Goal: Task Accomplishment & Management: Manage account settings

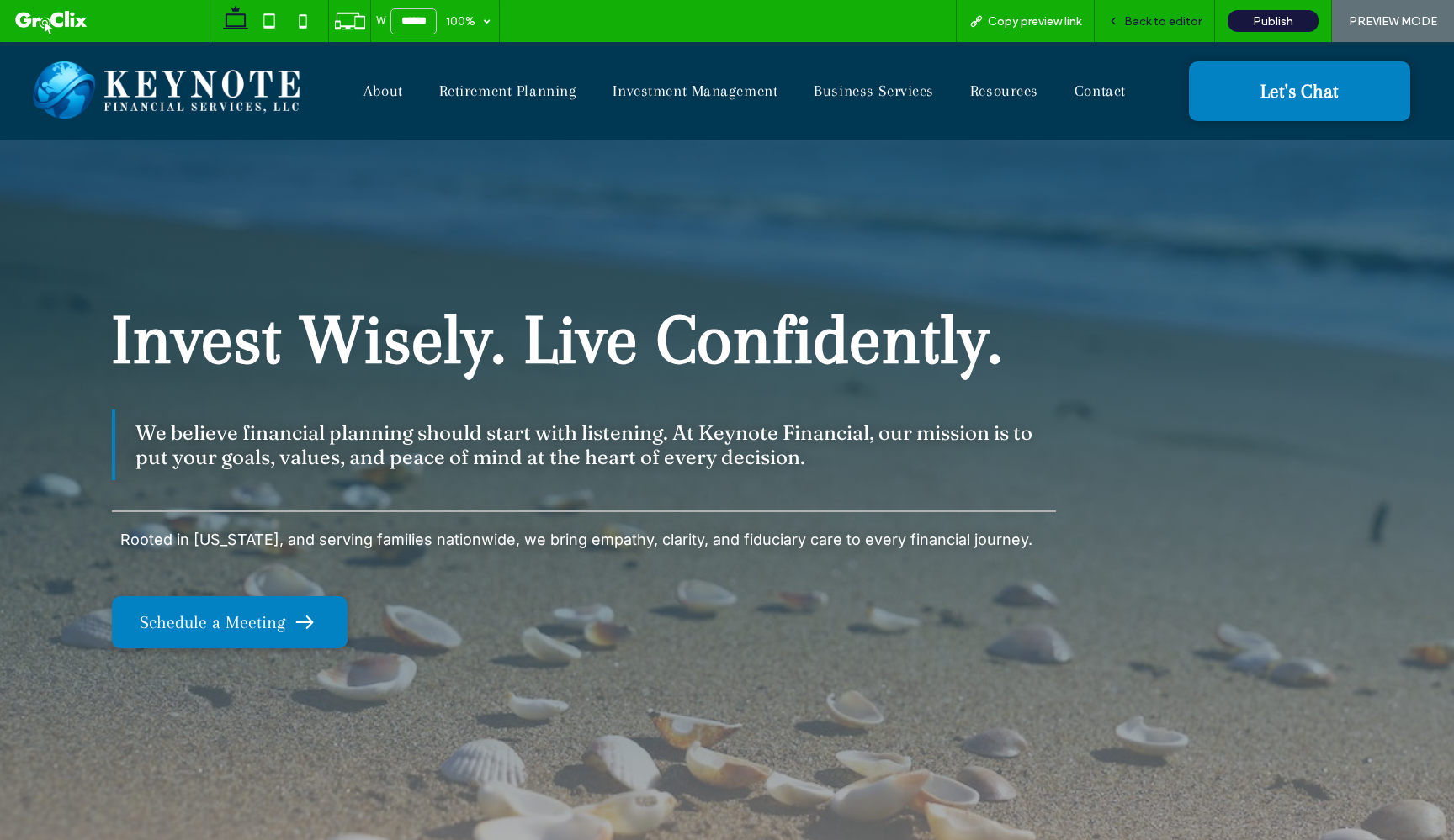
click at [1153, 20] on span "Back to editor" at bounding box center [1162, 21] width 77 height 14
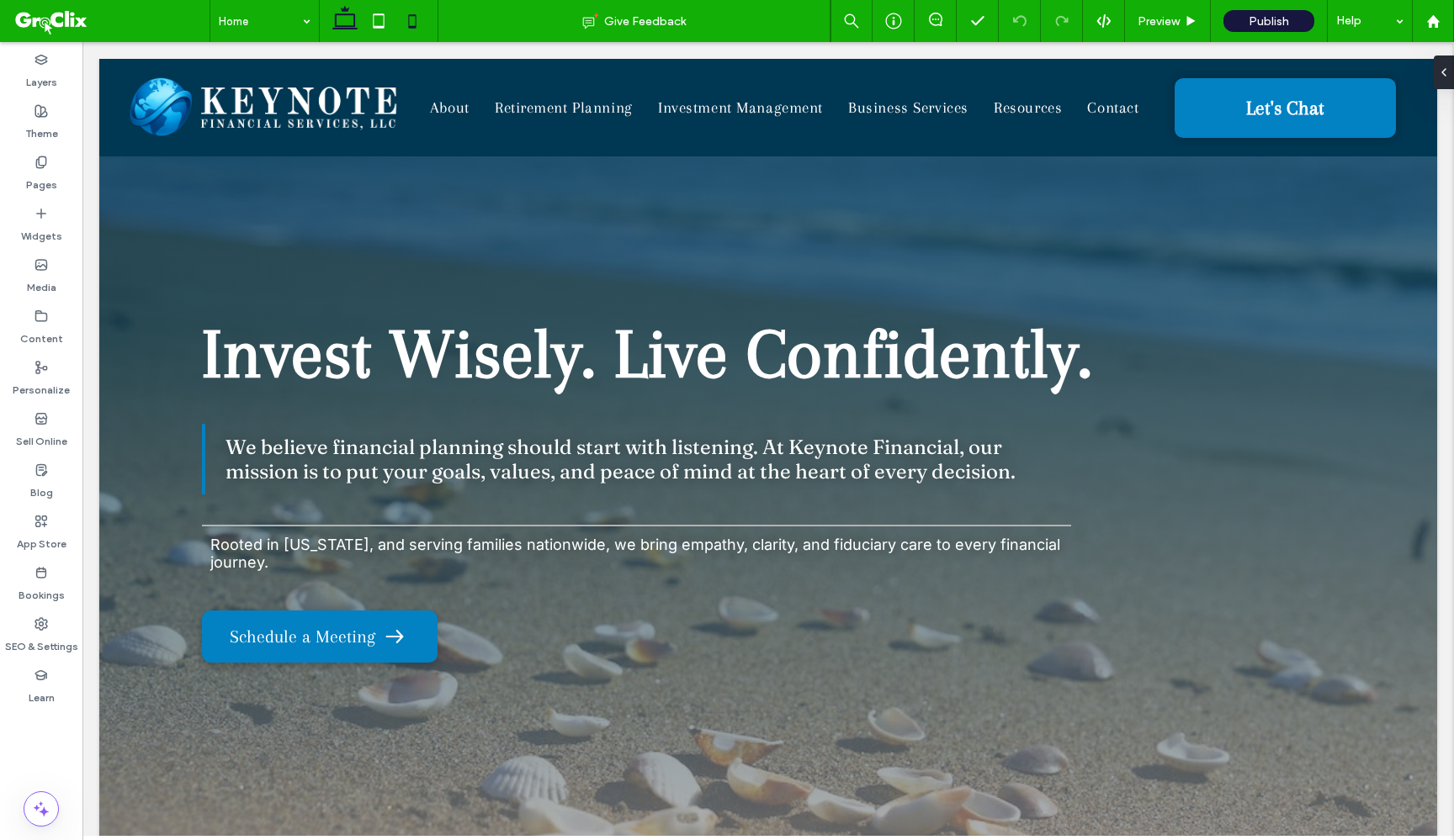
click at [405, 22] on icon at bounding box center [413, 21] width 34 height 34
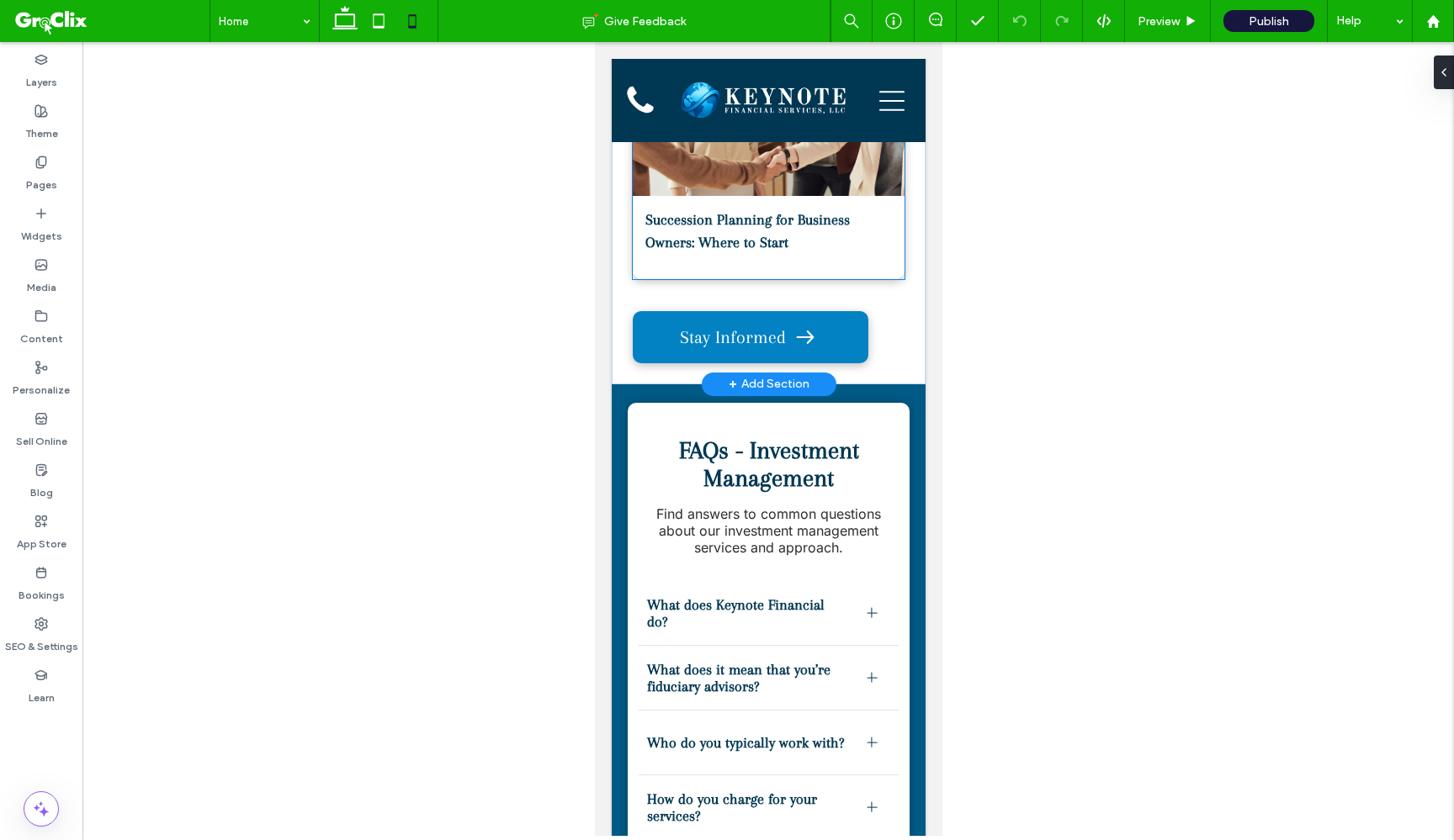
scroll to position [5778, 0]
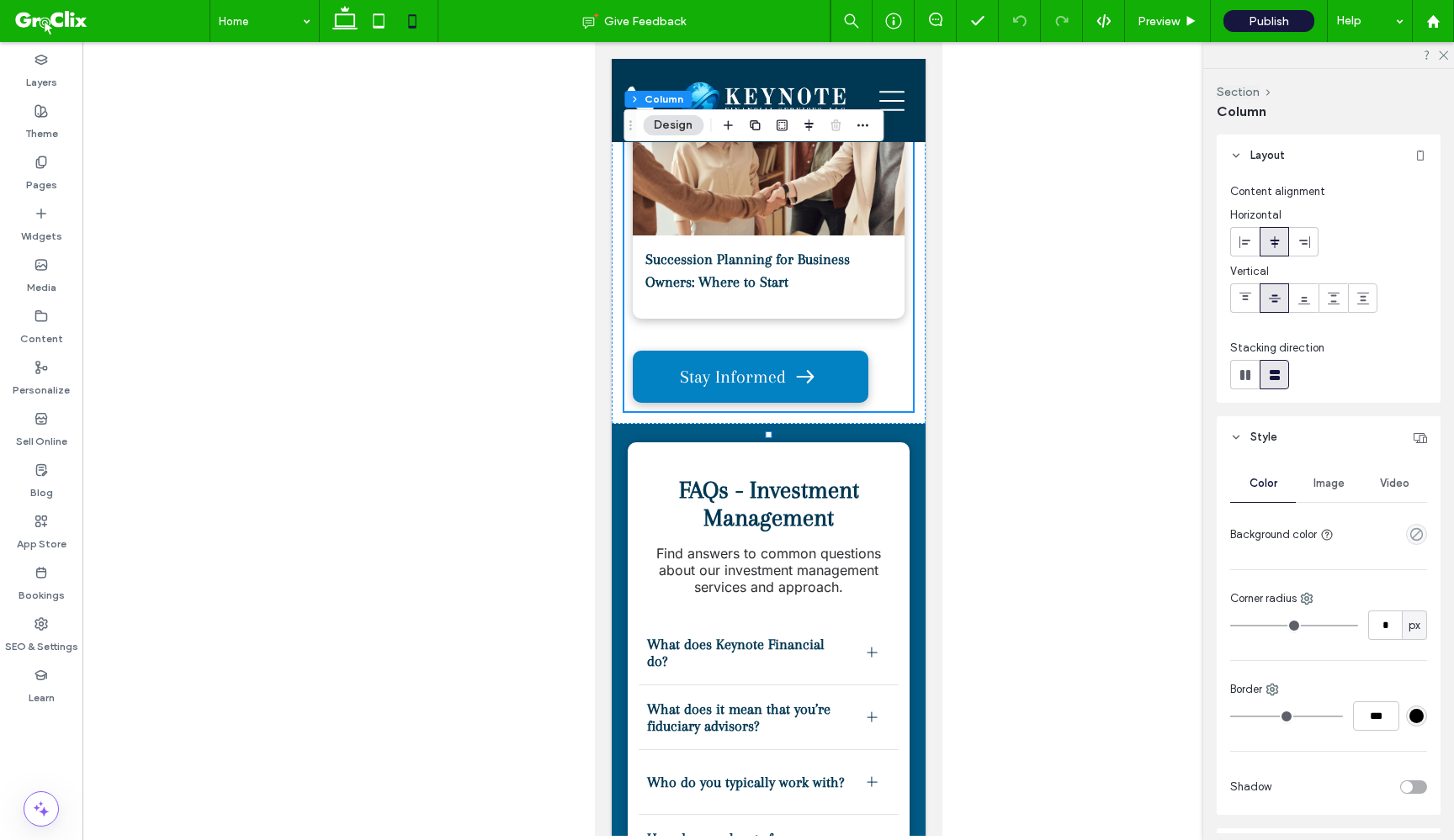
click at [1271, 247] on icon at bounding box center [1274, 242] width 13 height 13
click at [1251, 243] on icon at bounding box center [1244, 242] width 13 height 13
click at [1268, 243] on icon at bounding box center [1274, 242] width 13 height 13
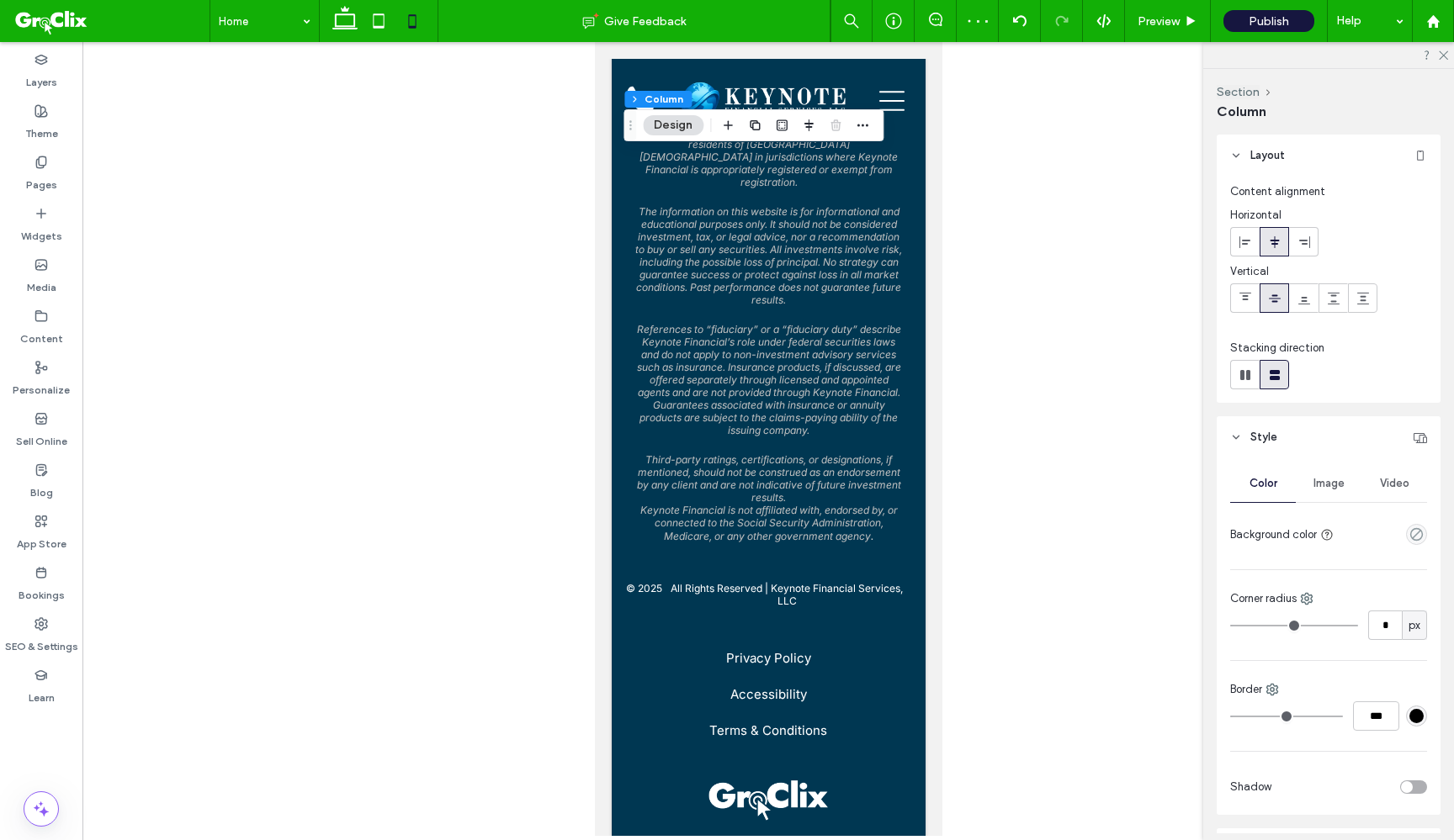
scroll to position [9680, 0]
click at [33, 169] on label "Pages" at bounding box center [41, 181] width 31 height 24
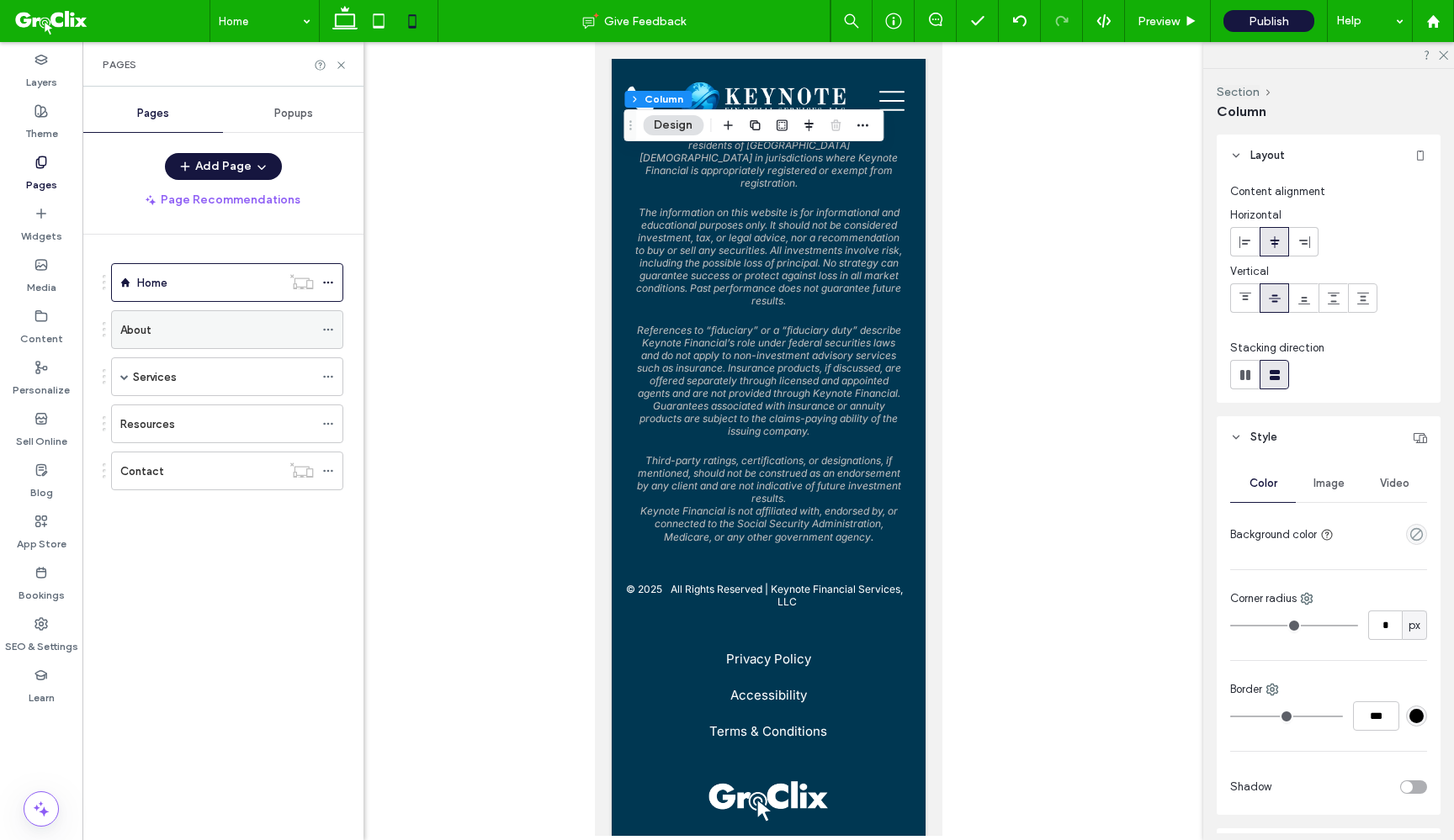
click at [174, 343] on div "About" at bounding box center [217, 329] width 194 height 37
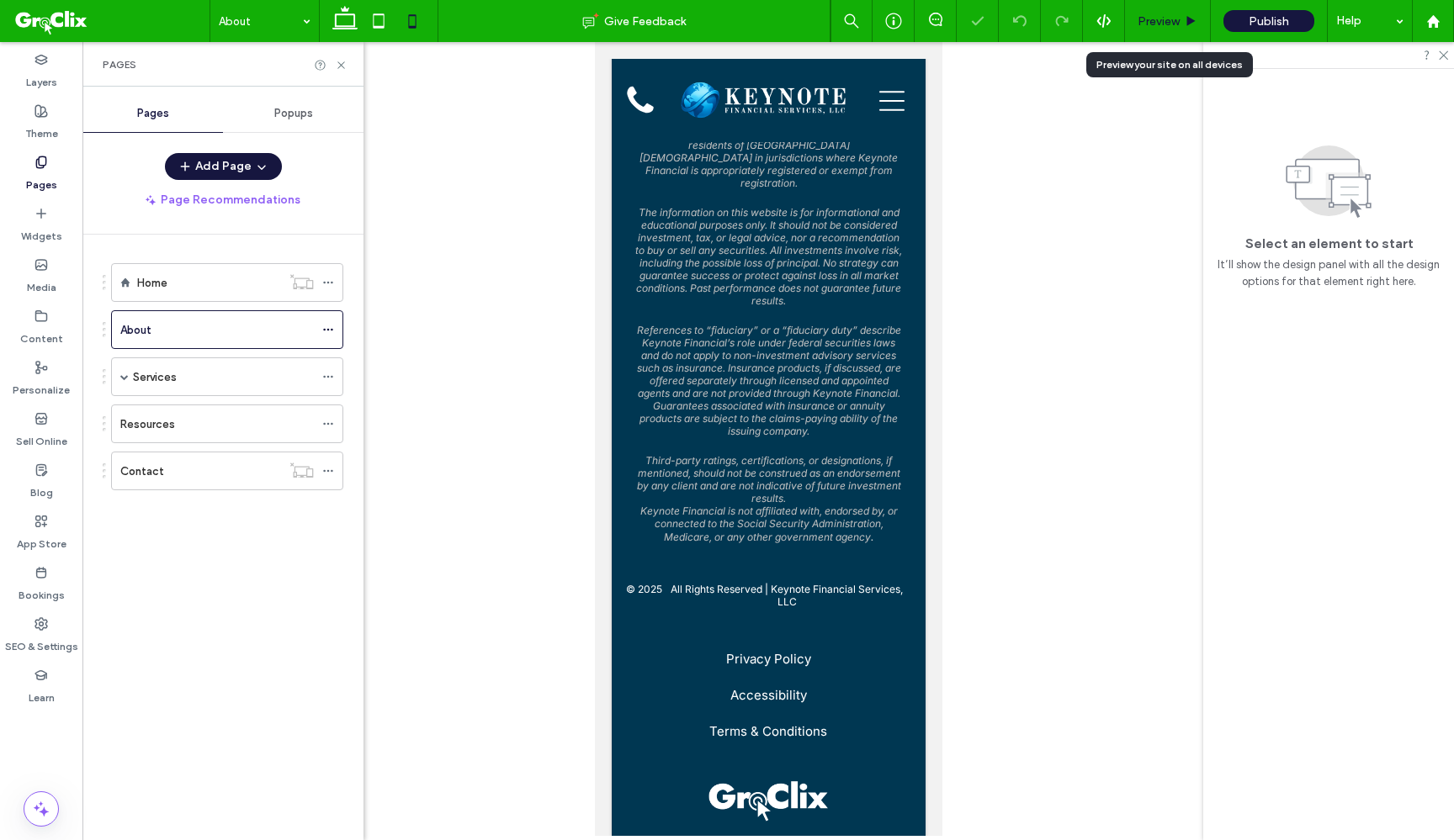
click at [1160, 30] on div "Preview" at bounding box center [1167, 21] width 86 height 42
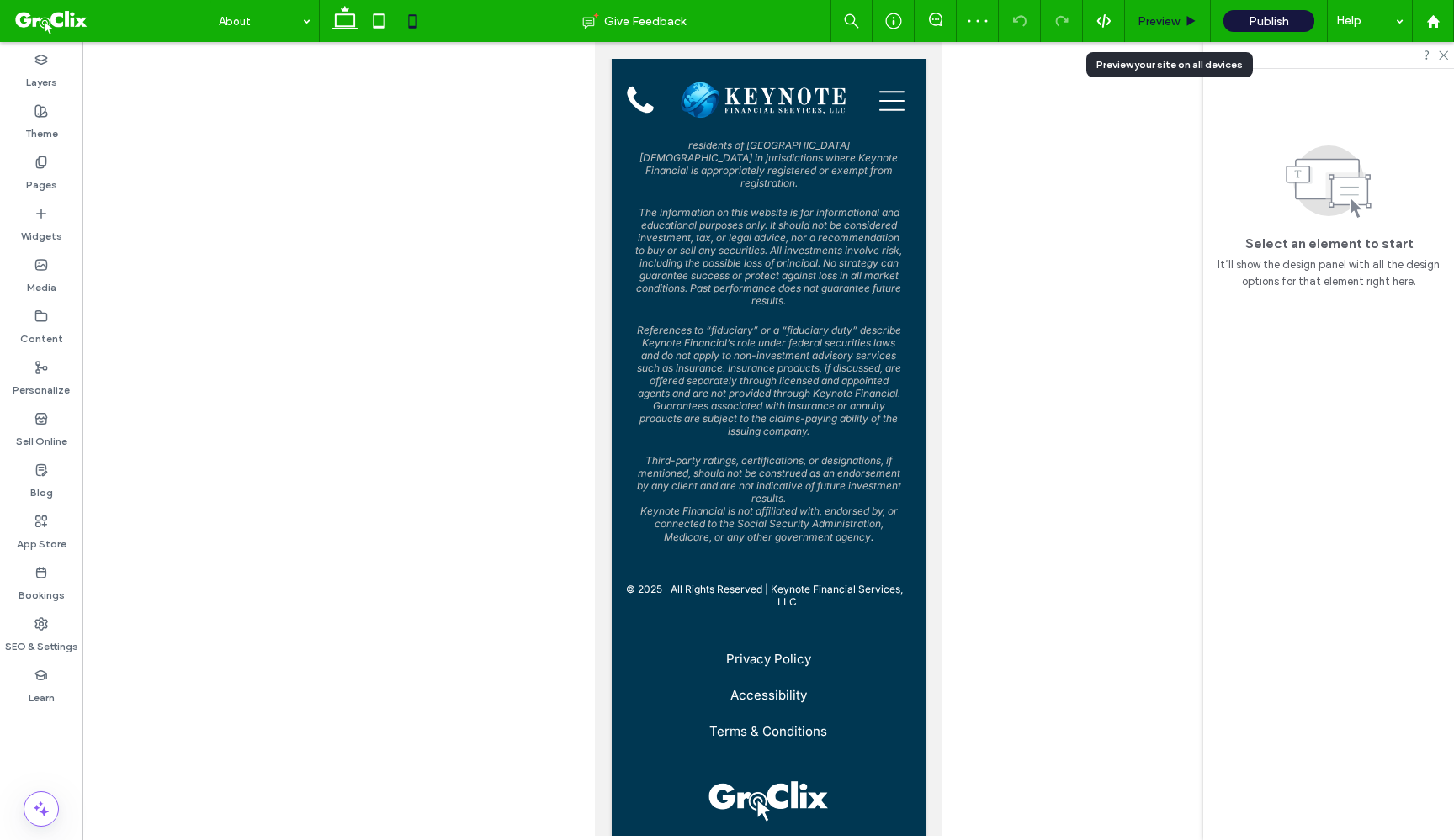
click at [1159, 29] on div "Preview" at bounding box center [1167, 21] width 86 height 42
click at [1157, 20] on span "Preview" at bounding box center [1158, 21] width 42 height 14
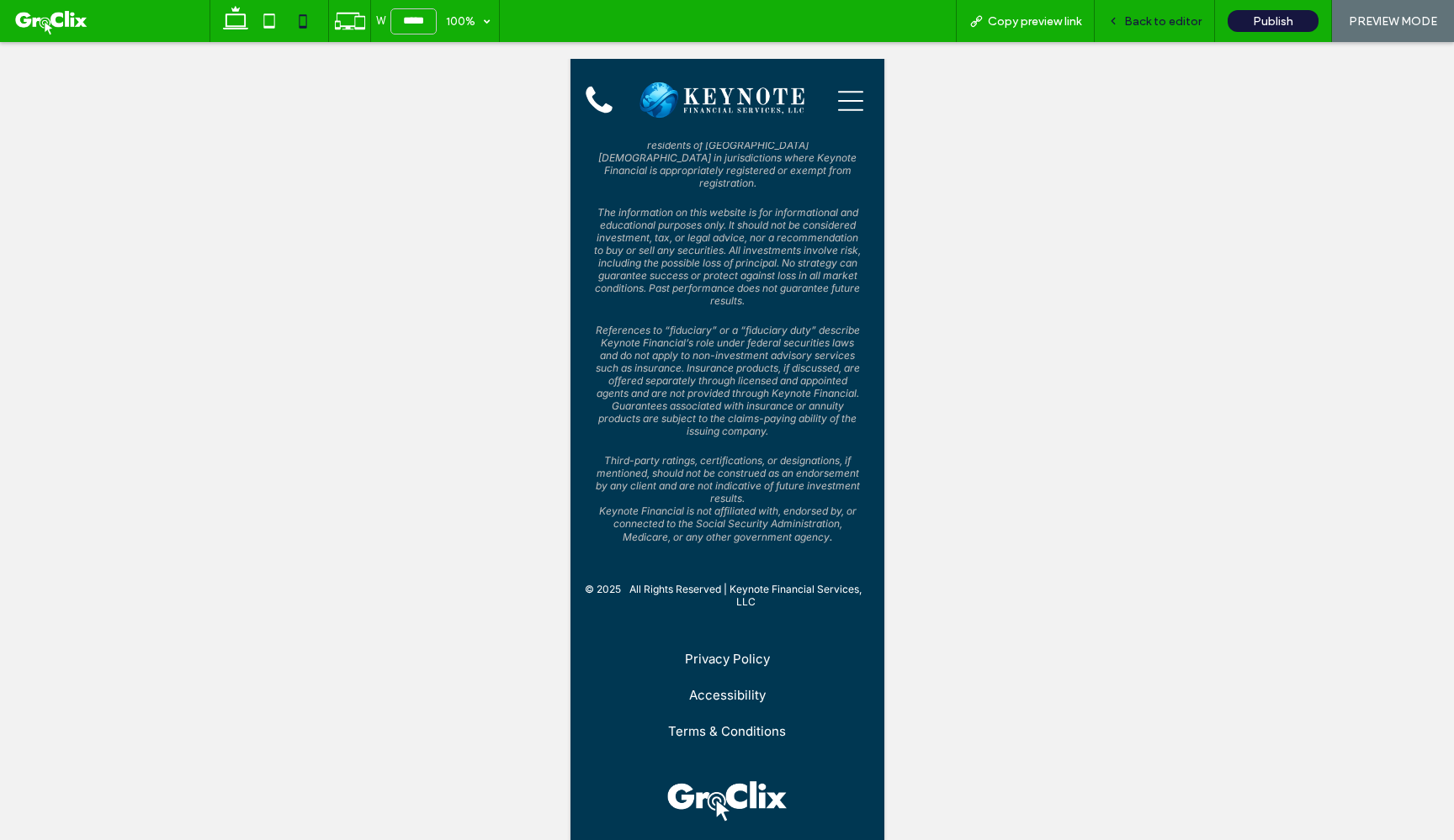
click at [1146, 26] on span "Back to editor" at bounding box center [1162, 21] width 77 height 14
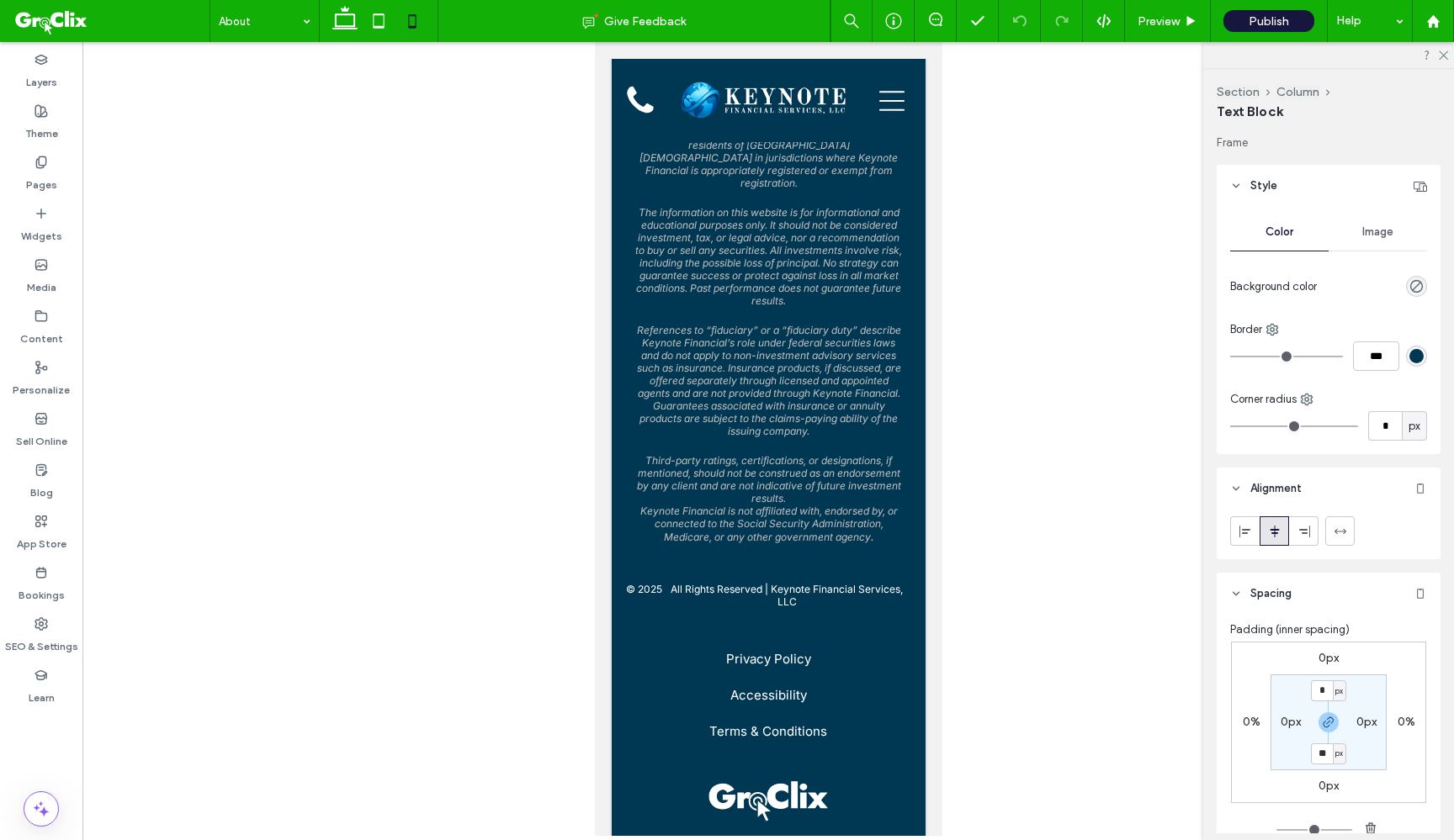
type input "**"
type input "****"
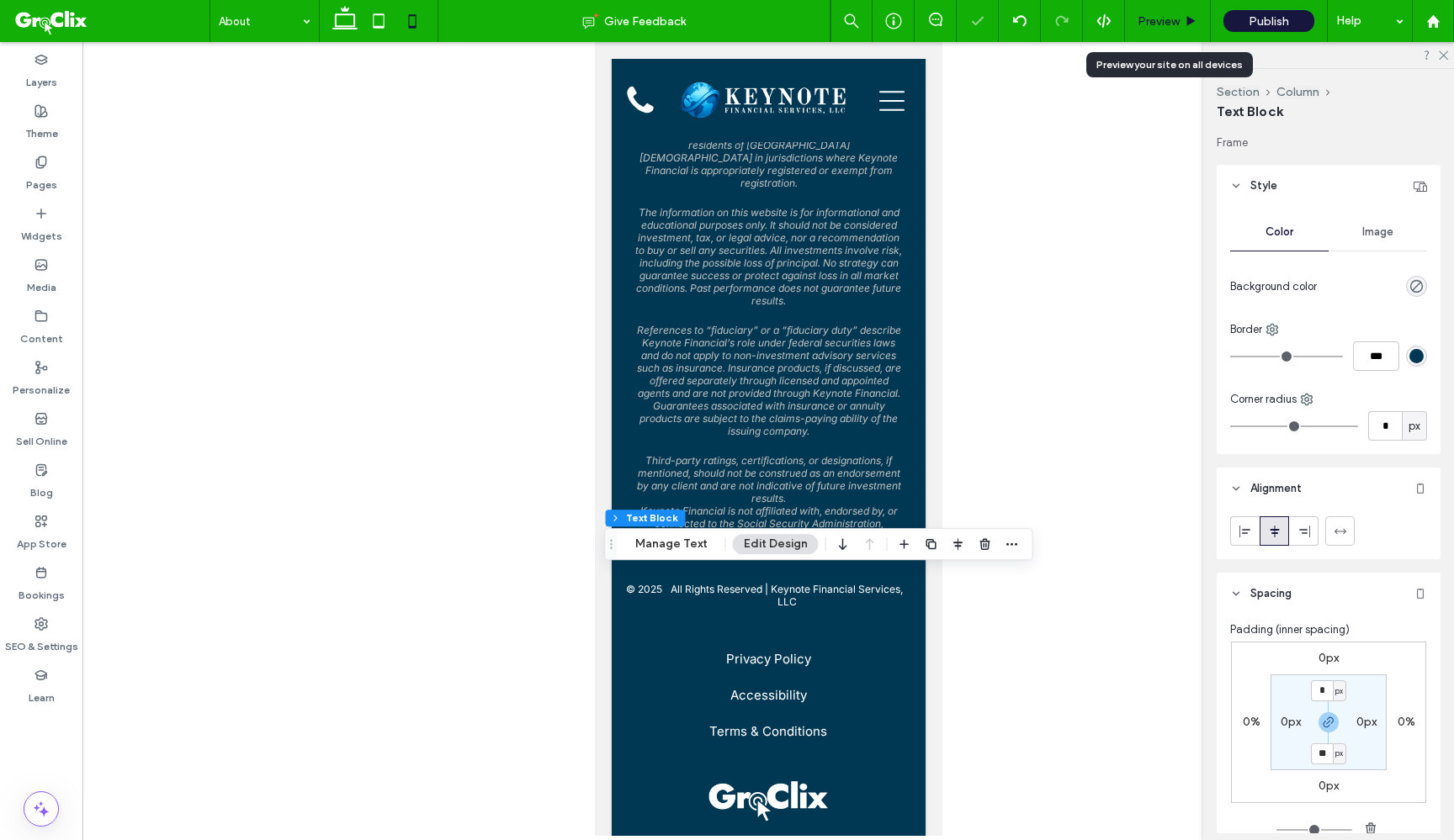
click at [1158, 22] on span "Preview" at bounding box center [1158, 21] width 42 height 14
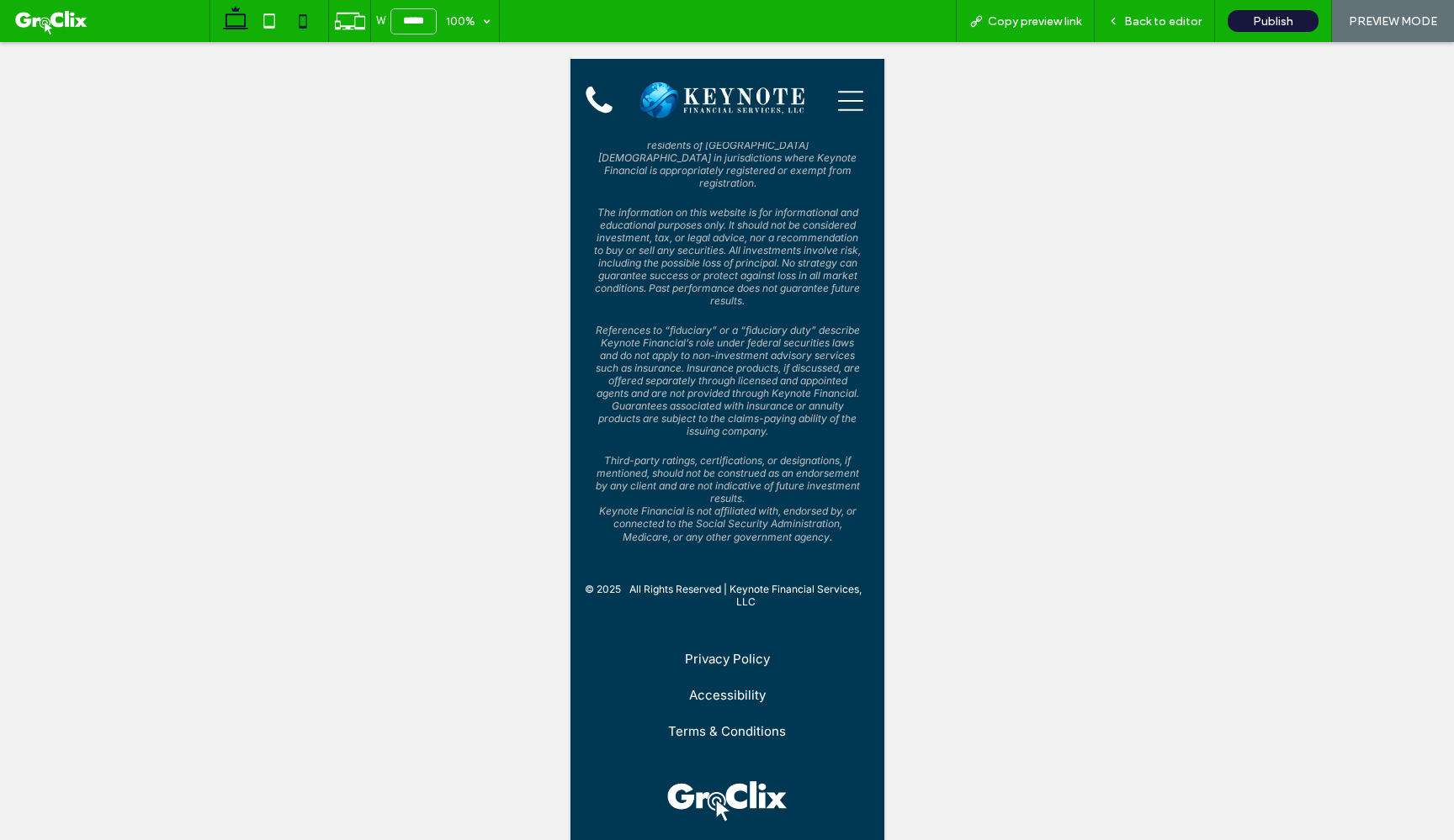
click at [231, 9] on icon at bounding box center [236, 21] width 34 height 34
type input "******"
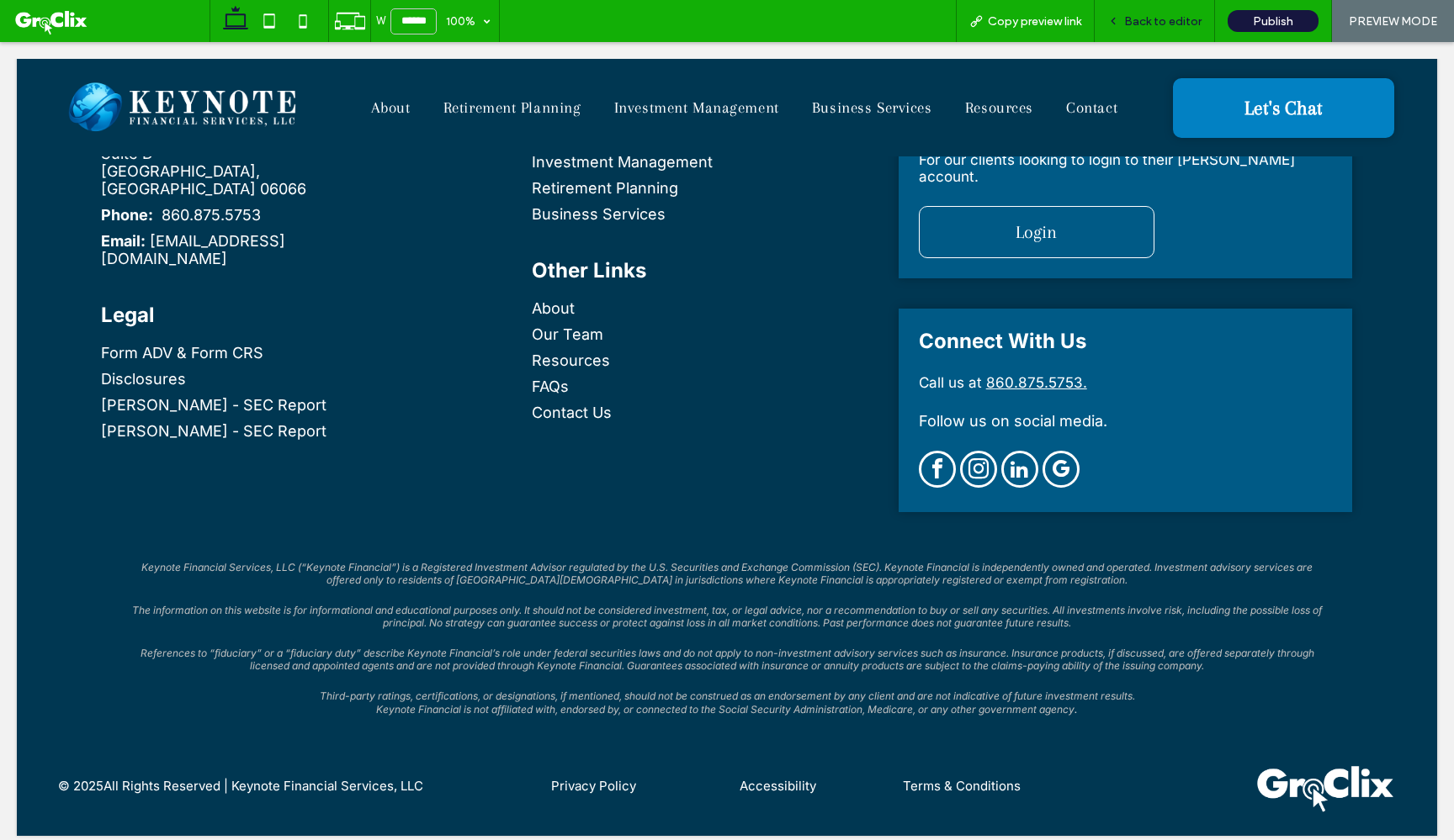
click at [1178, 22] on span "Back to editor" at bounding box center [1162, 21] width 77 height 14
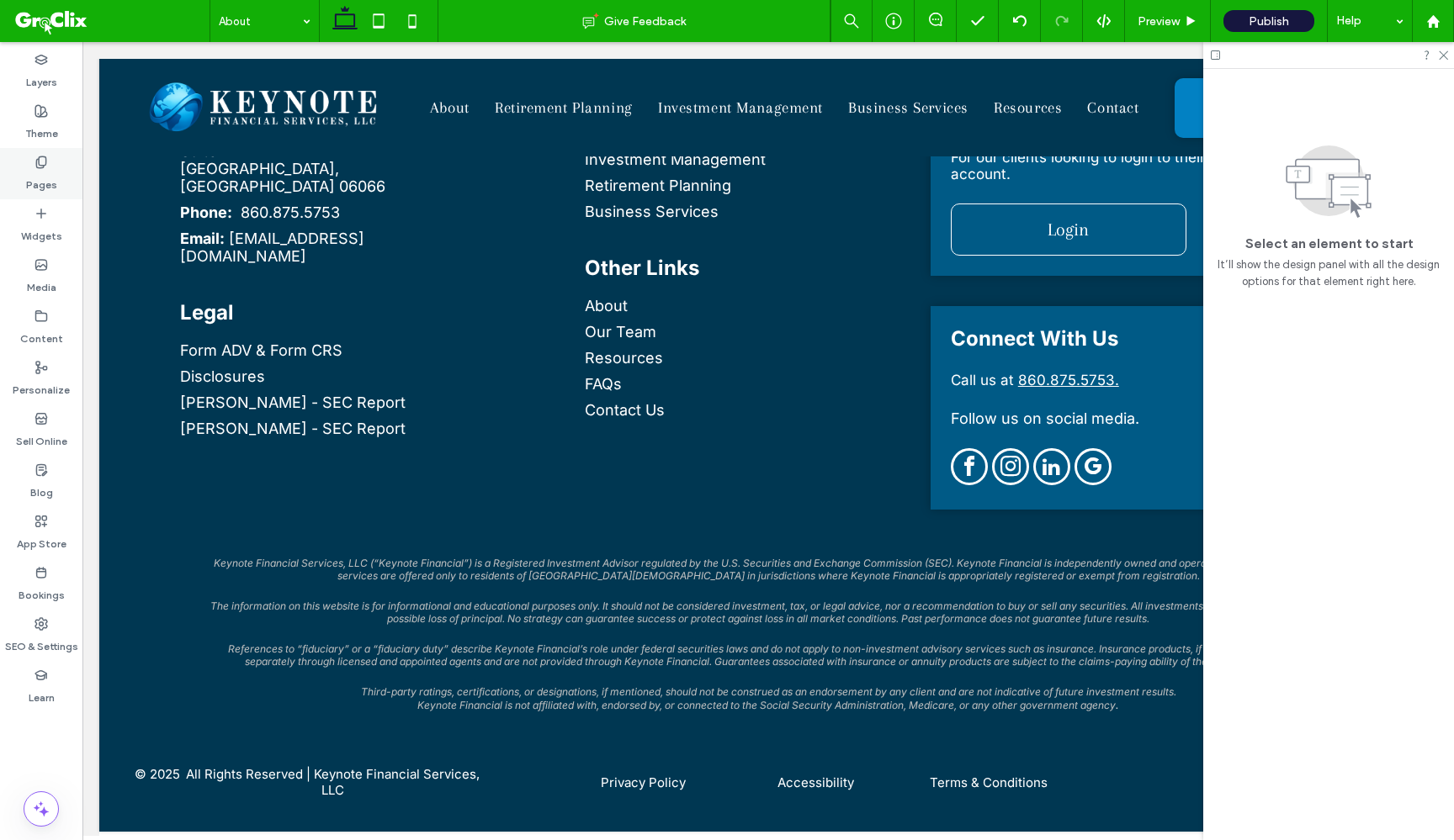
click at [33, 168] on div "Pages" at bounding box center [41, 173] width 82 height 51
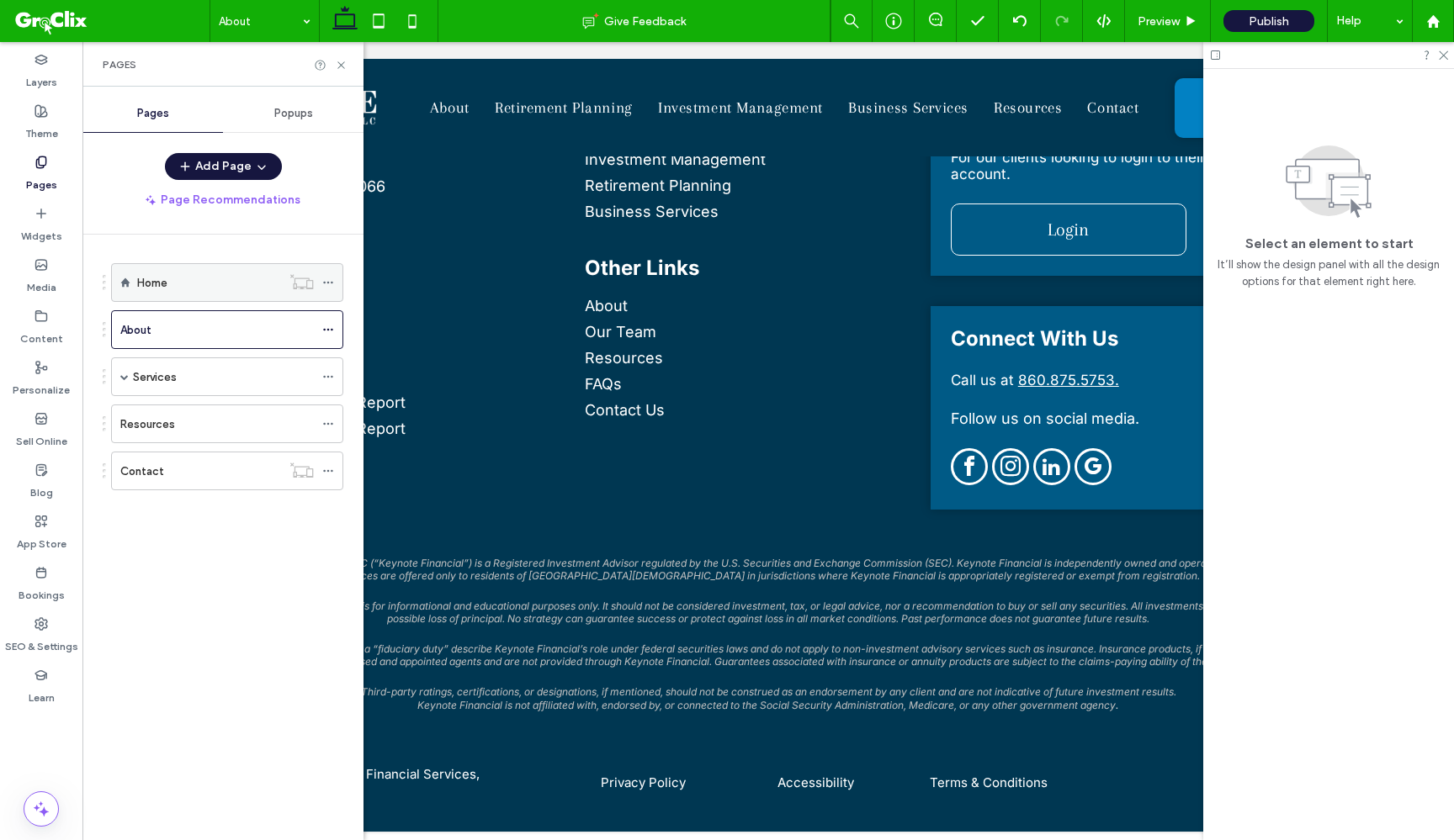
click at [202, 292] on div "Home" at bounding box center [209, 282] width 144 height 37
click at [343, 67] on use at bounding box center [341, 64] width 7 height 7
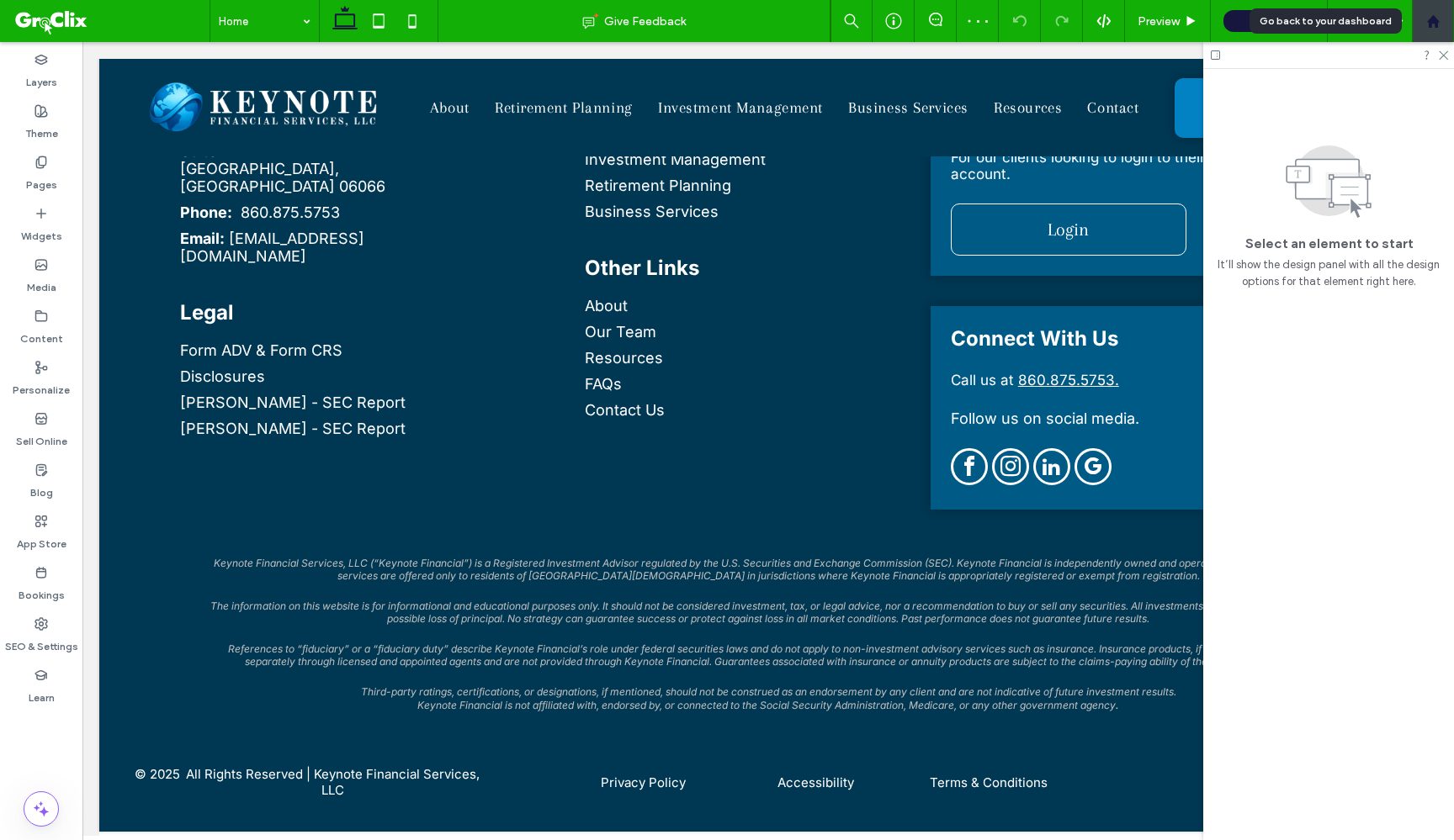
click at [1443, 24] on div at bounding box center [1432, 21] width 40 height 14
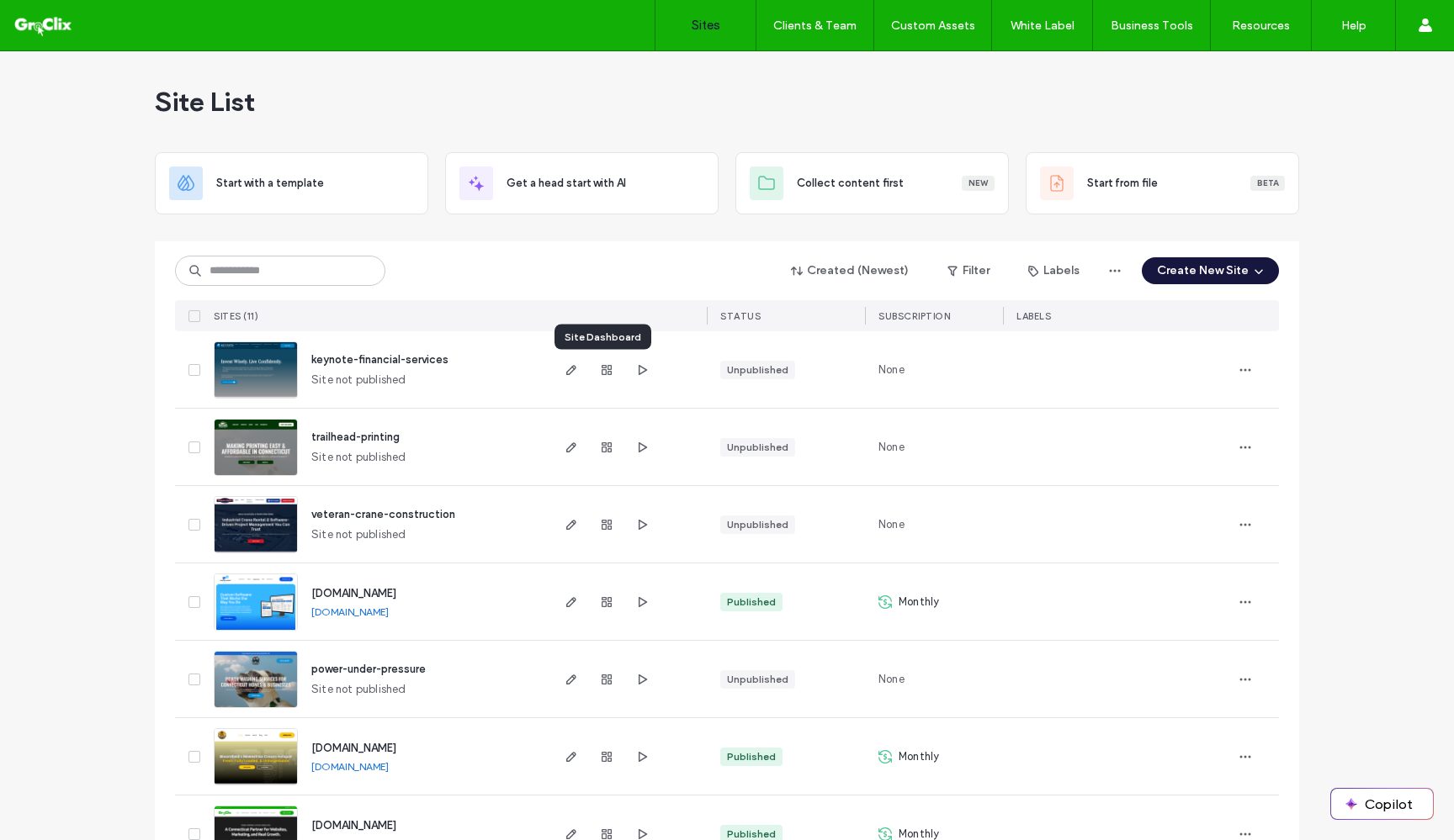
click at [602, 374] on use "button" at bounding box center [607, 370] width 10 height 10
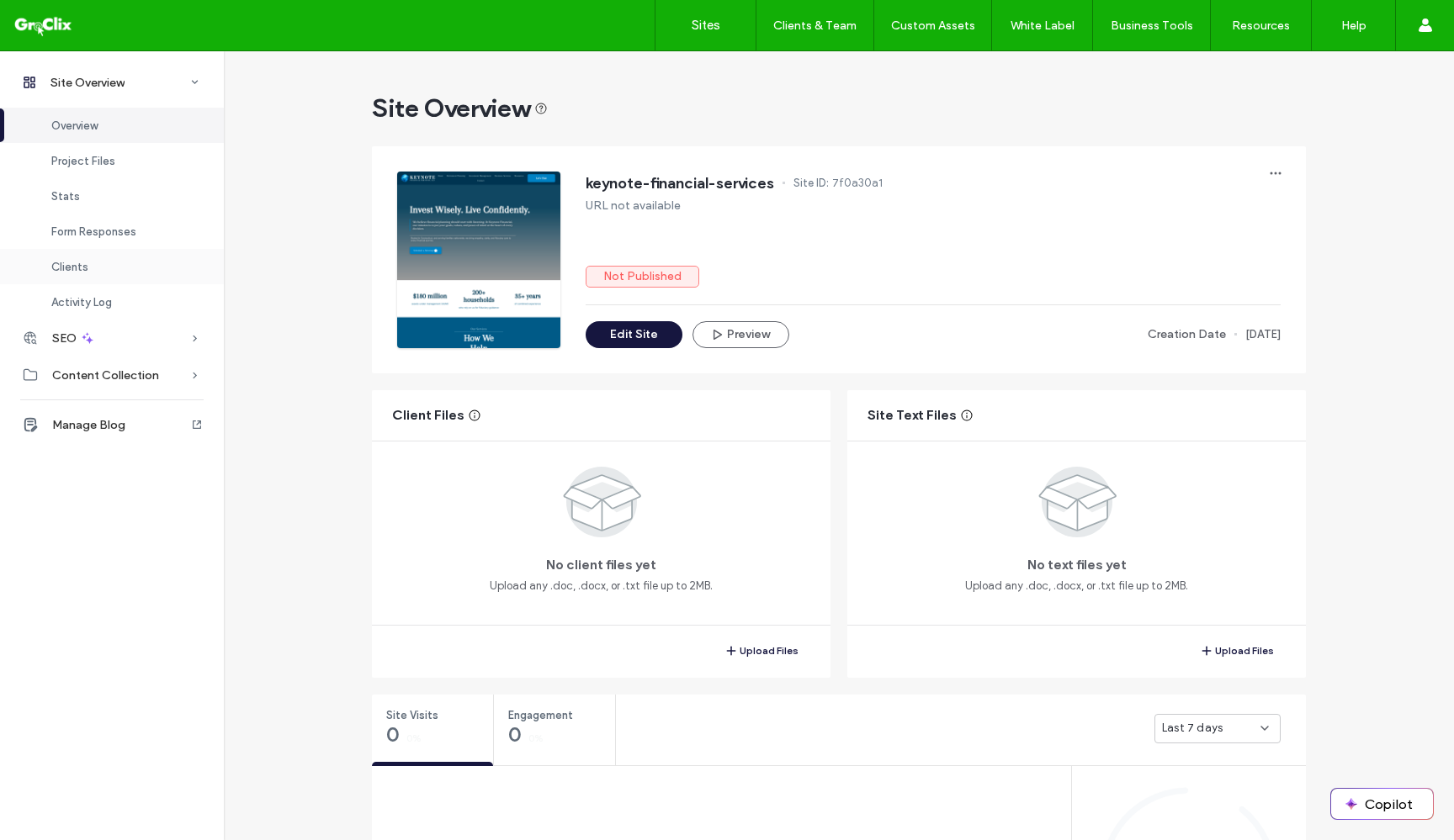
click at [114, 263] on div "Clients" at bounding box center [112, 266] width 224 height 35
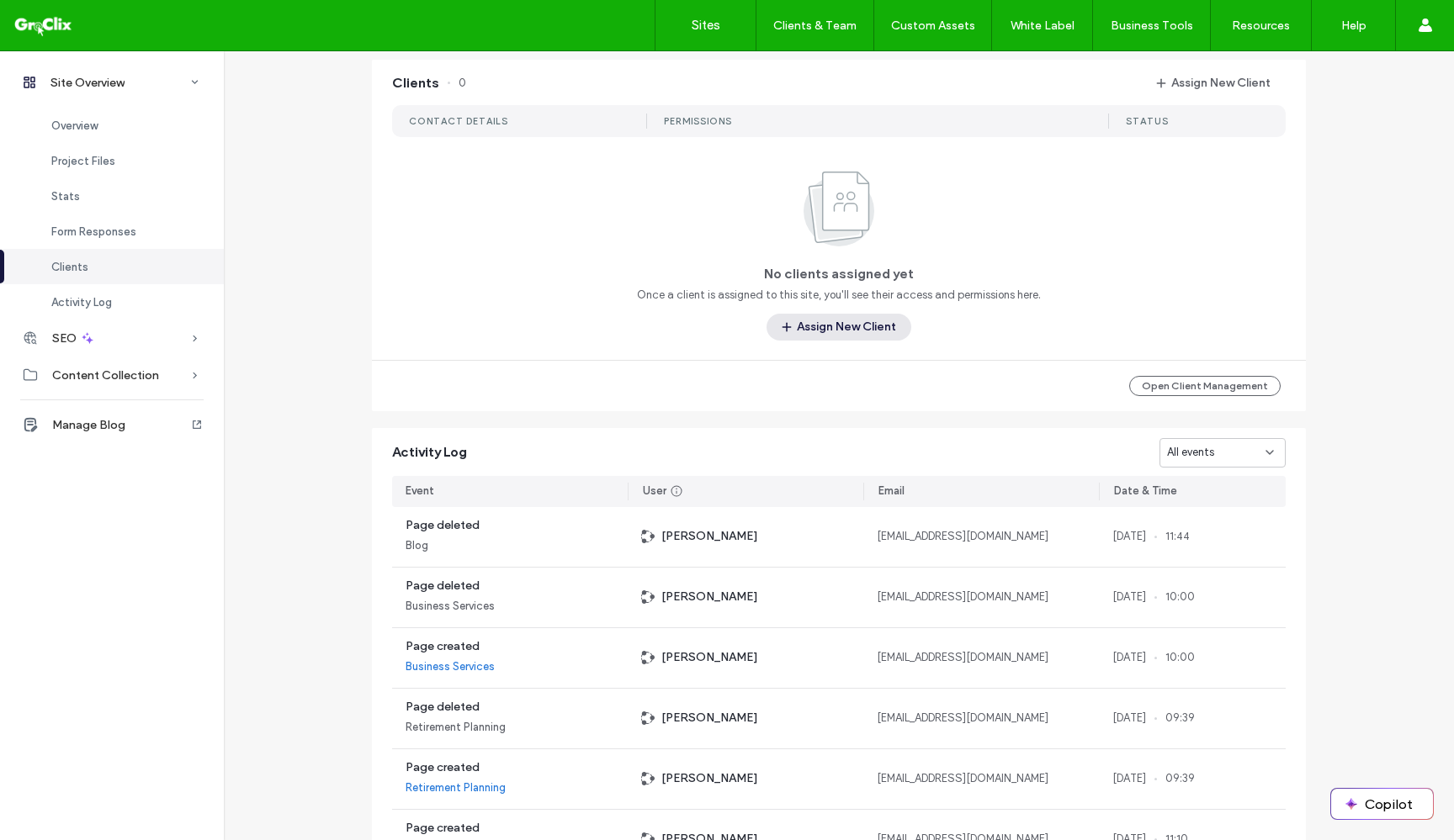
click at [858, 324] on button "Assign New Client" at bounding box center [838, 327] width 145 height 27
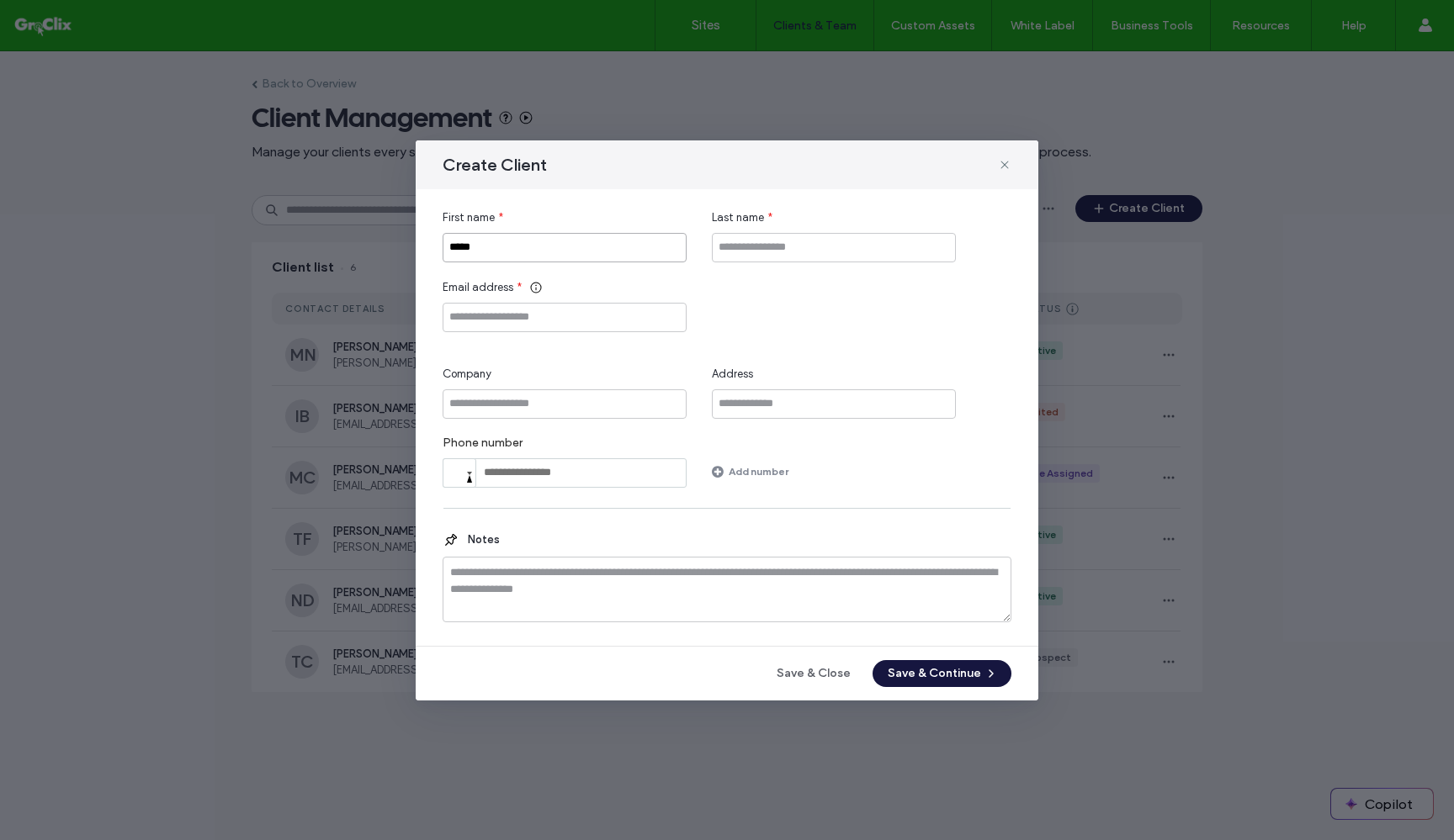
type input "*****"
type input "*********"
type input "**********"
click at [793, 475] on div "Phone number Phone Add number" at bounding box center [727, 461] width 569 height 52
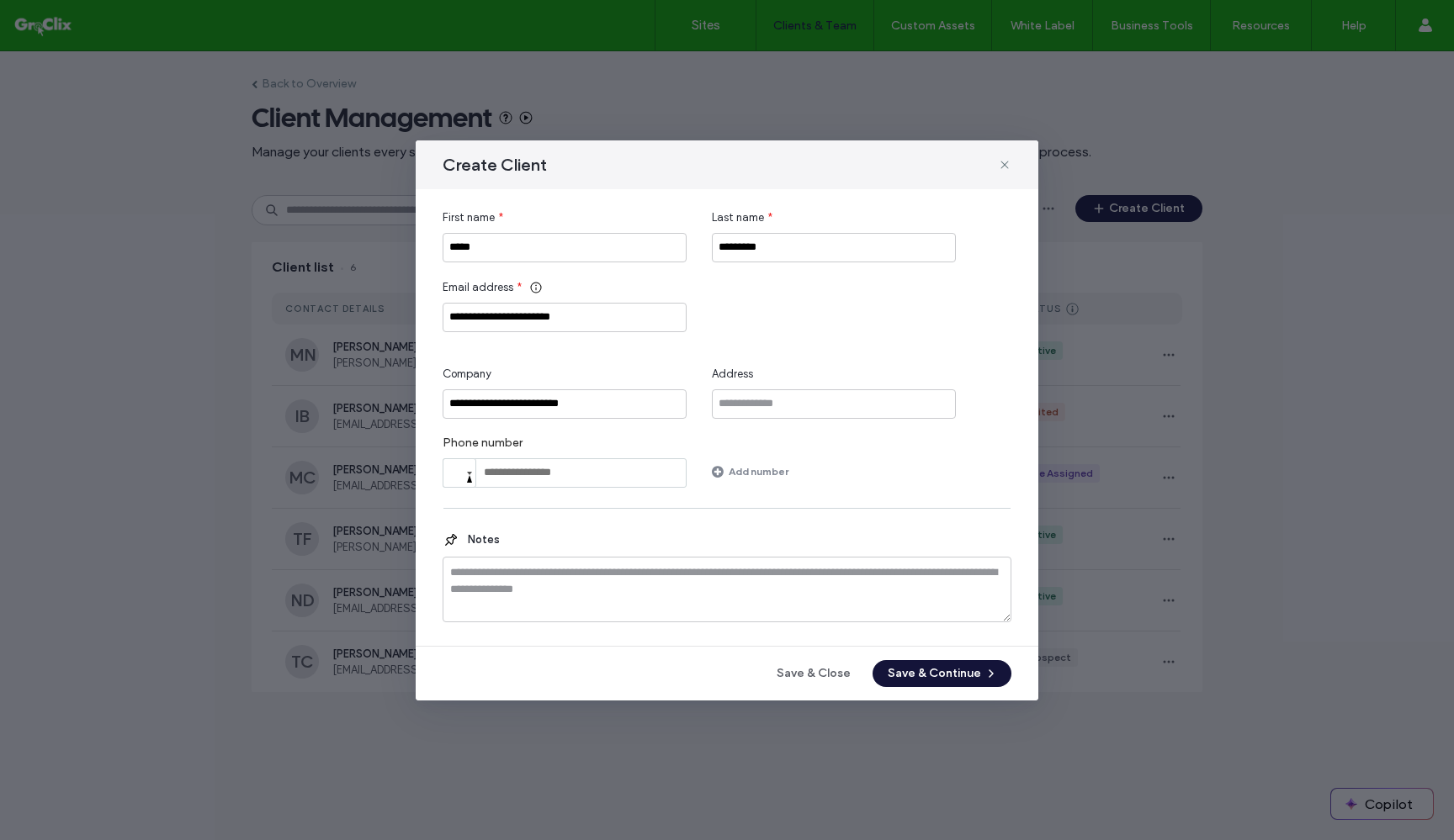
click at [948, 674] on button "Save & Continue" at bounding box center [941, 673] width 139 height 27
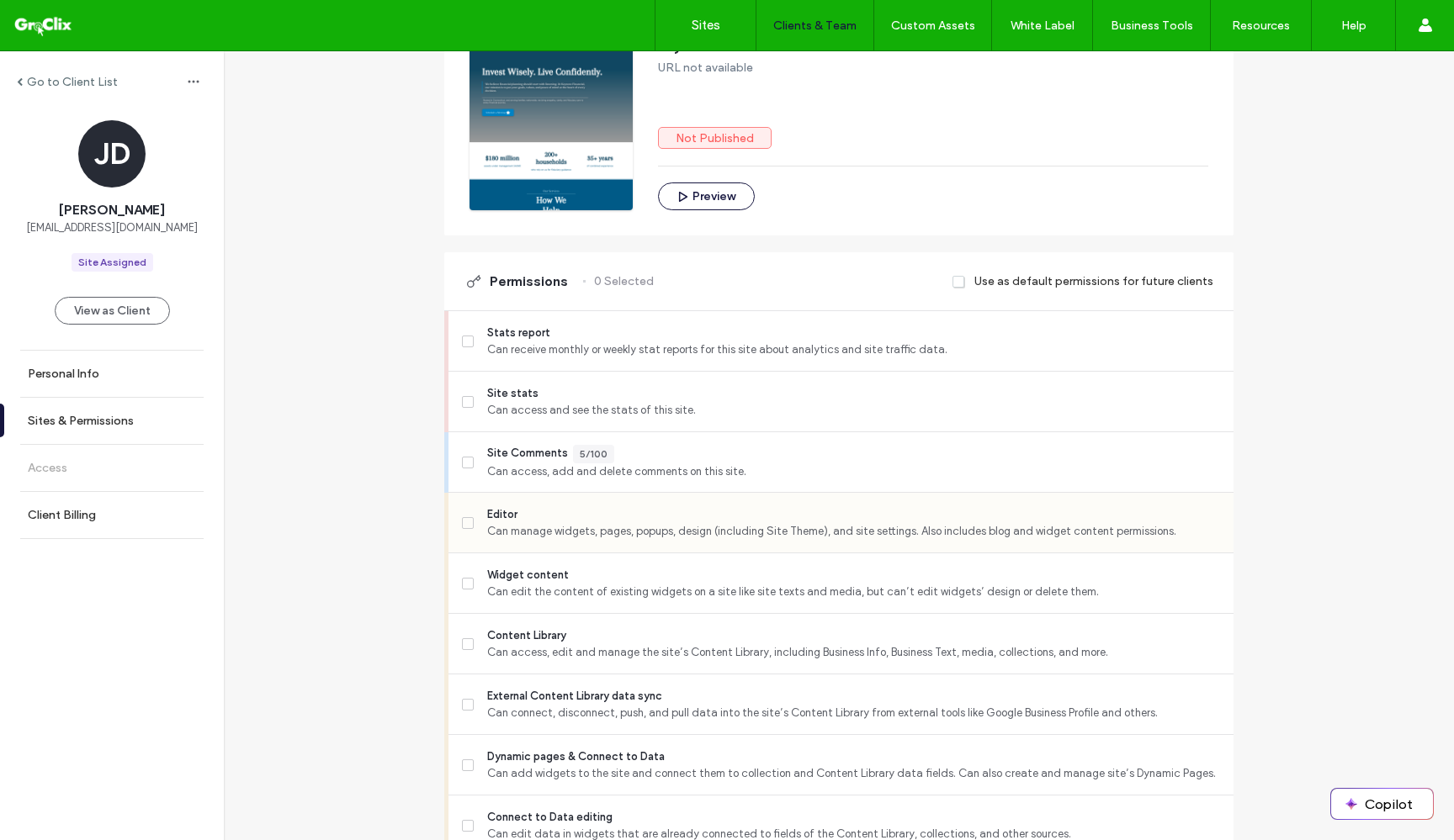
scroll to position [238, 0]
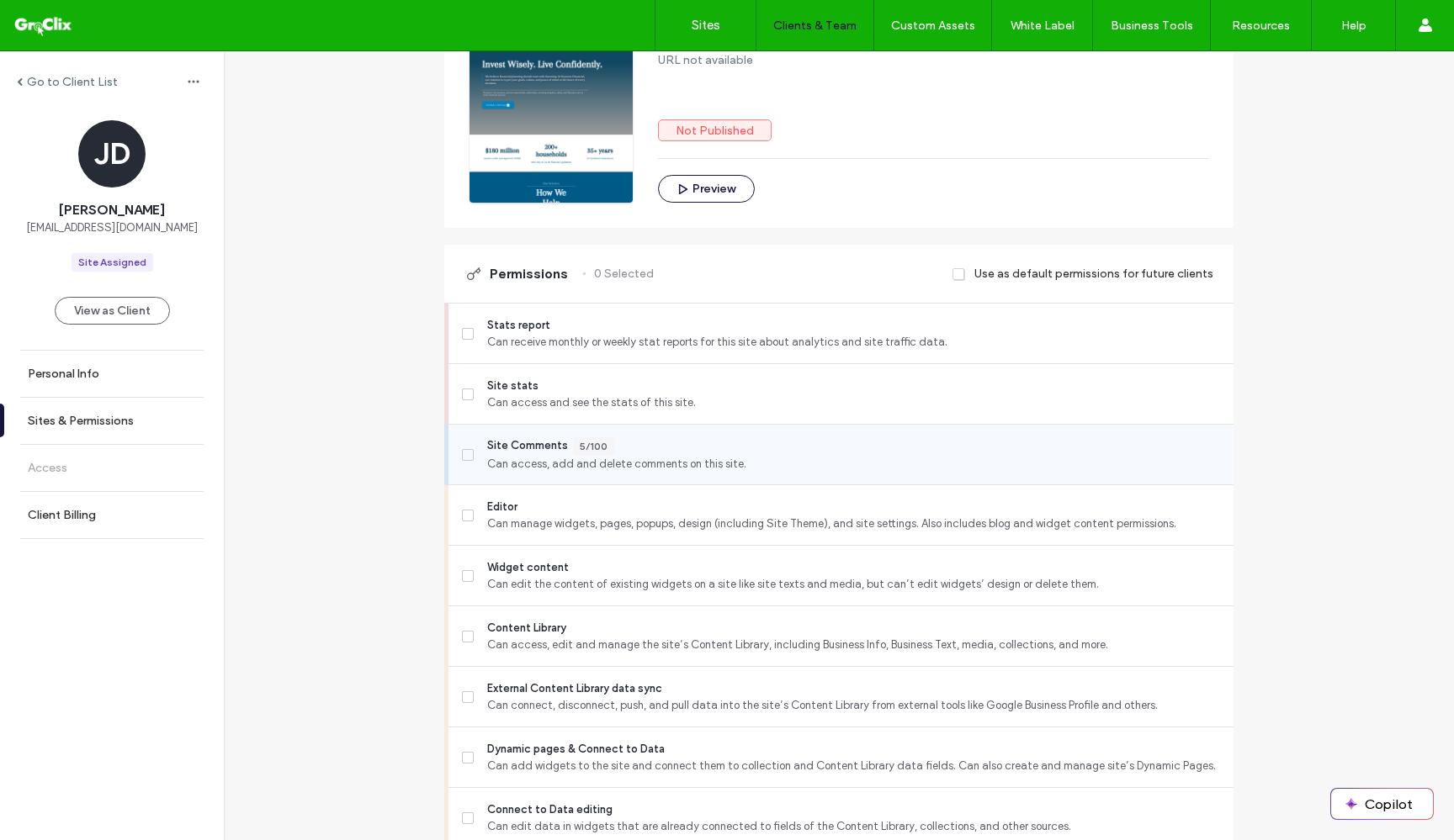
click at [465, 454] on icon at bounding box center [468, 454] width 7 height 5
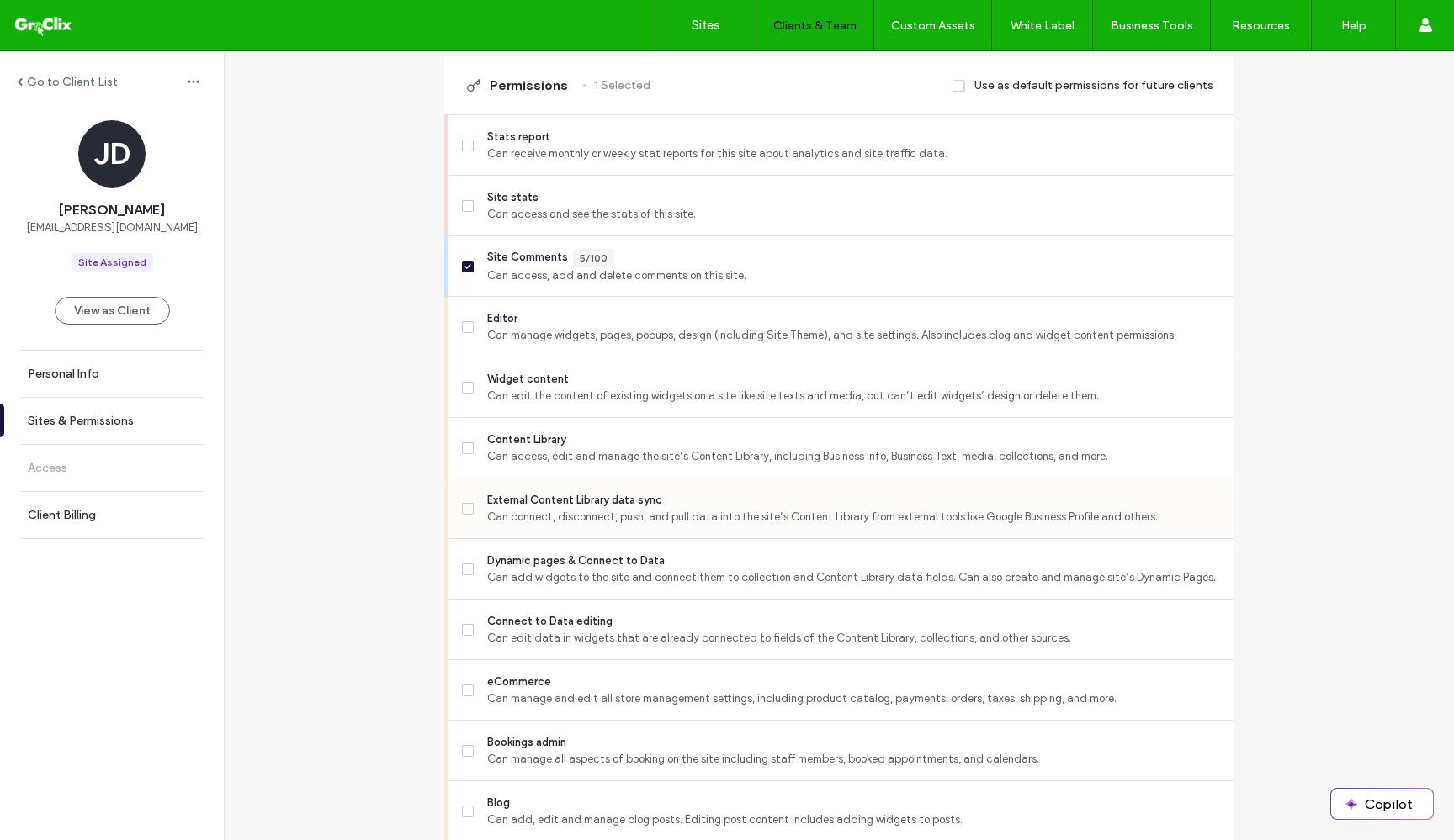
scroll to position [332, 0]
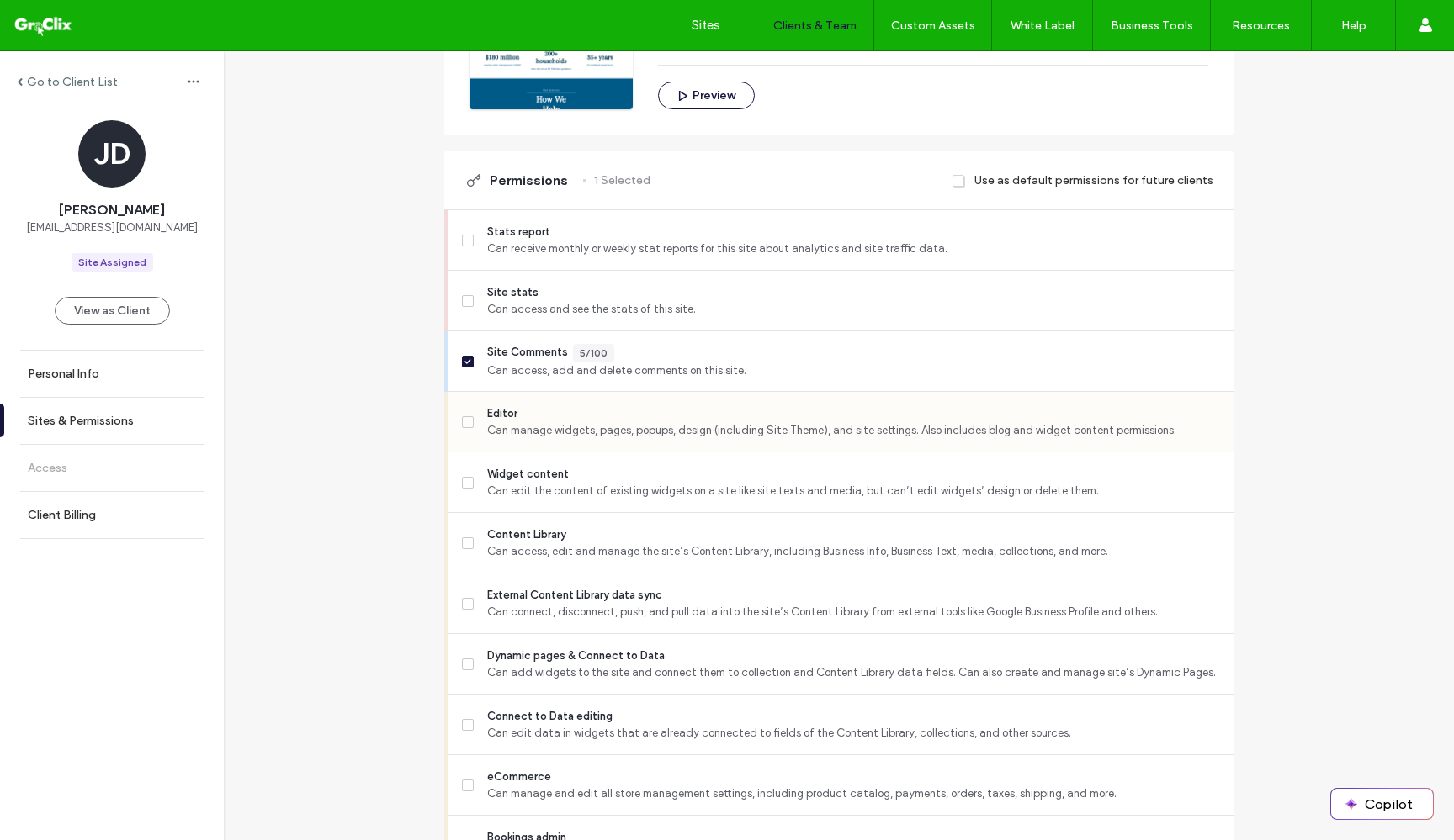
click at [464, 432] on label "Editor Can manage widgets, pages, popups, design (including Site Theme), and si…" at bounding box center [840, 422] width 757 height 34
click at [463, 424] on span at bounding box center [468, 422] width 12 height 12
click at [470, 475] on label "Widget content Can edit the content of existing widgets on a site like site tex…" at bounding box center [840, 482] width 757 height 34
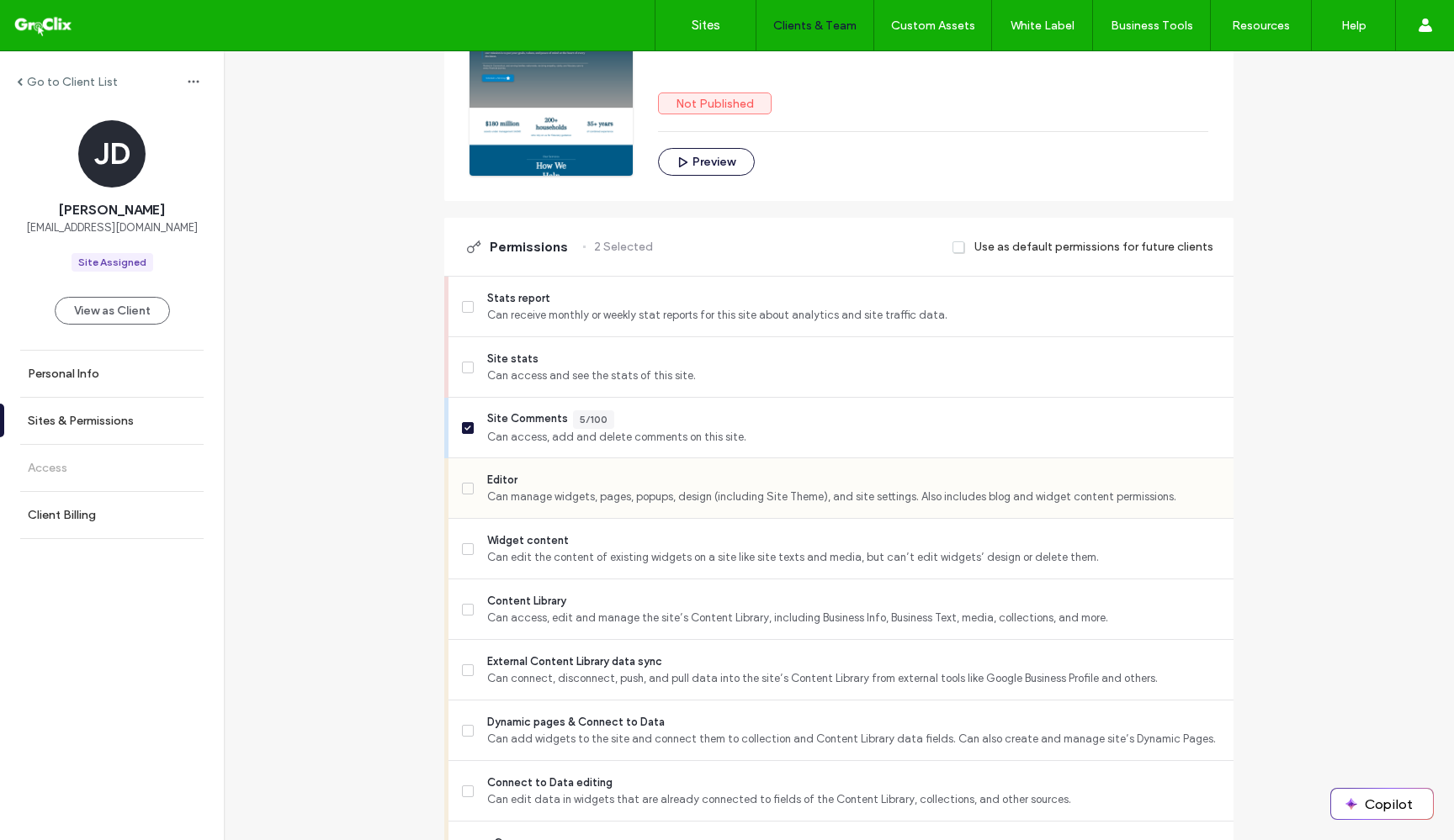
scroll to position [255, 0]
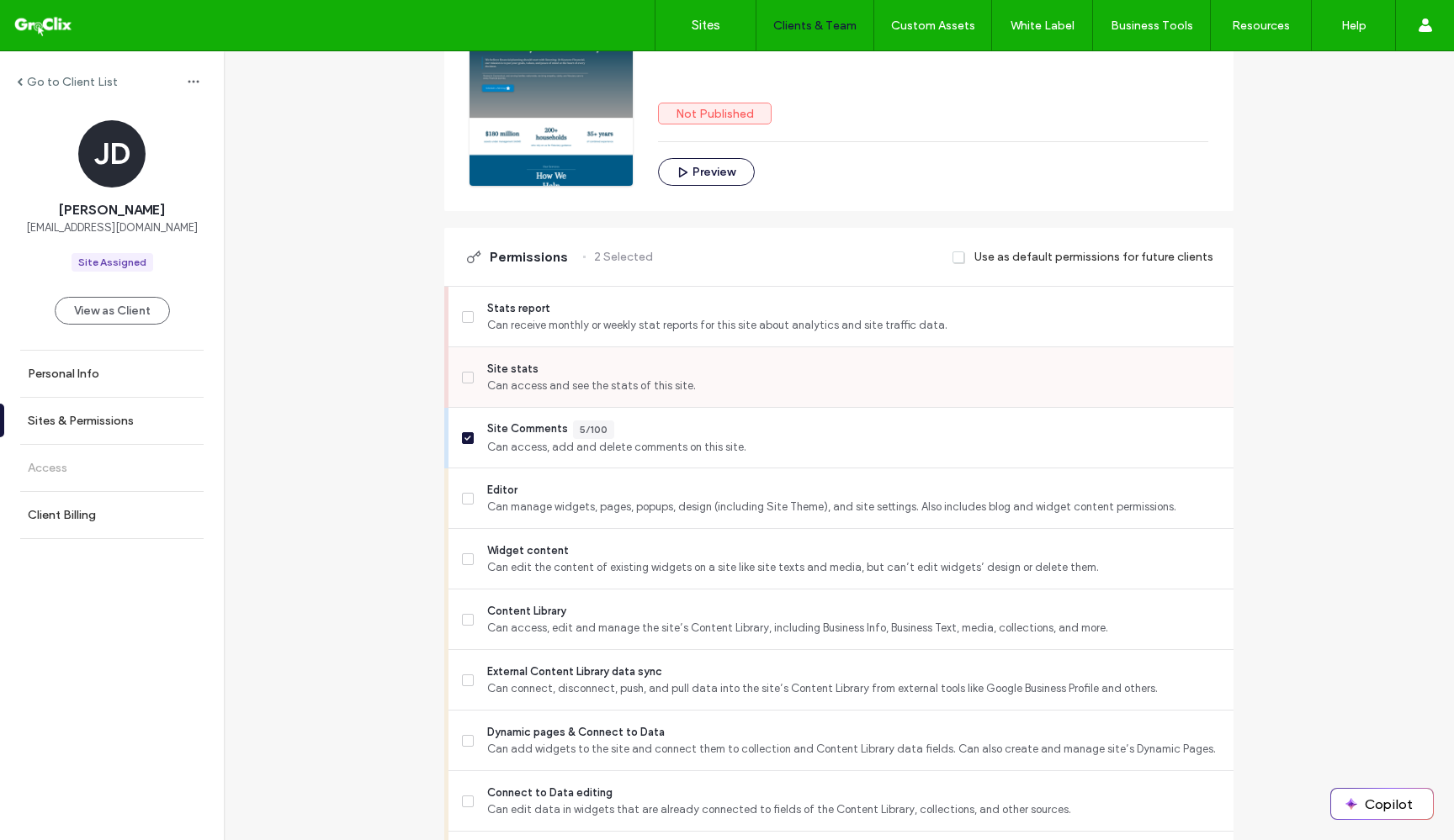
click at [462, 373] on span at bounding box center [468, 378] width 12 height 12
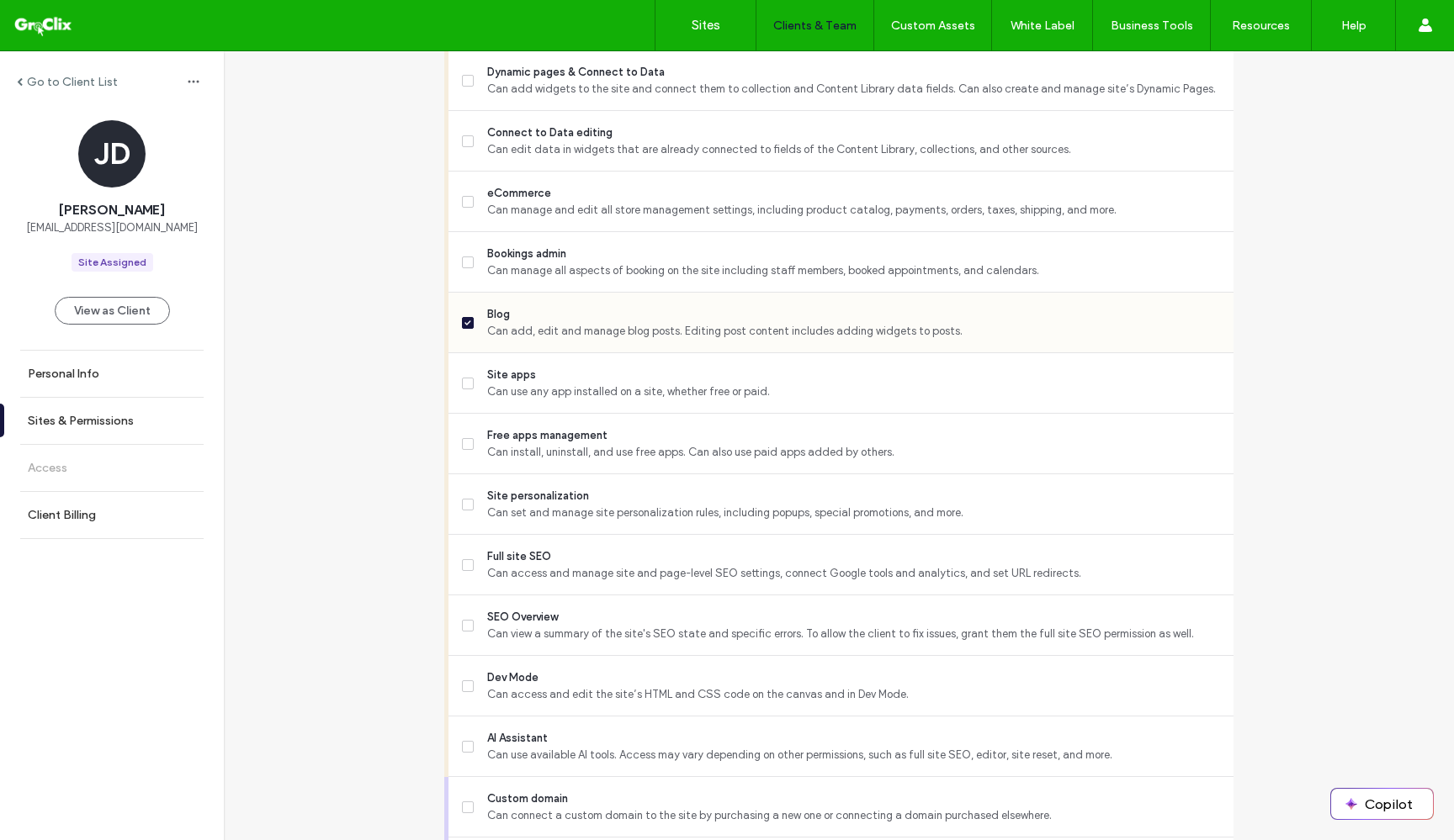
scroll to position [1194, 0]
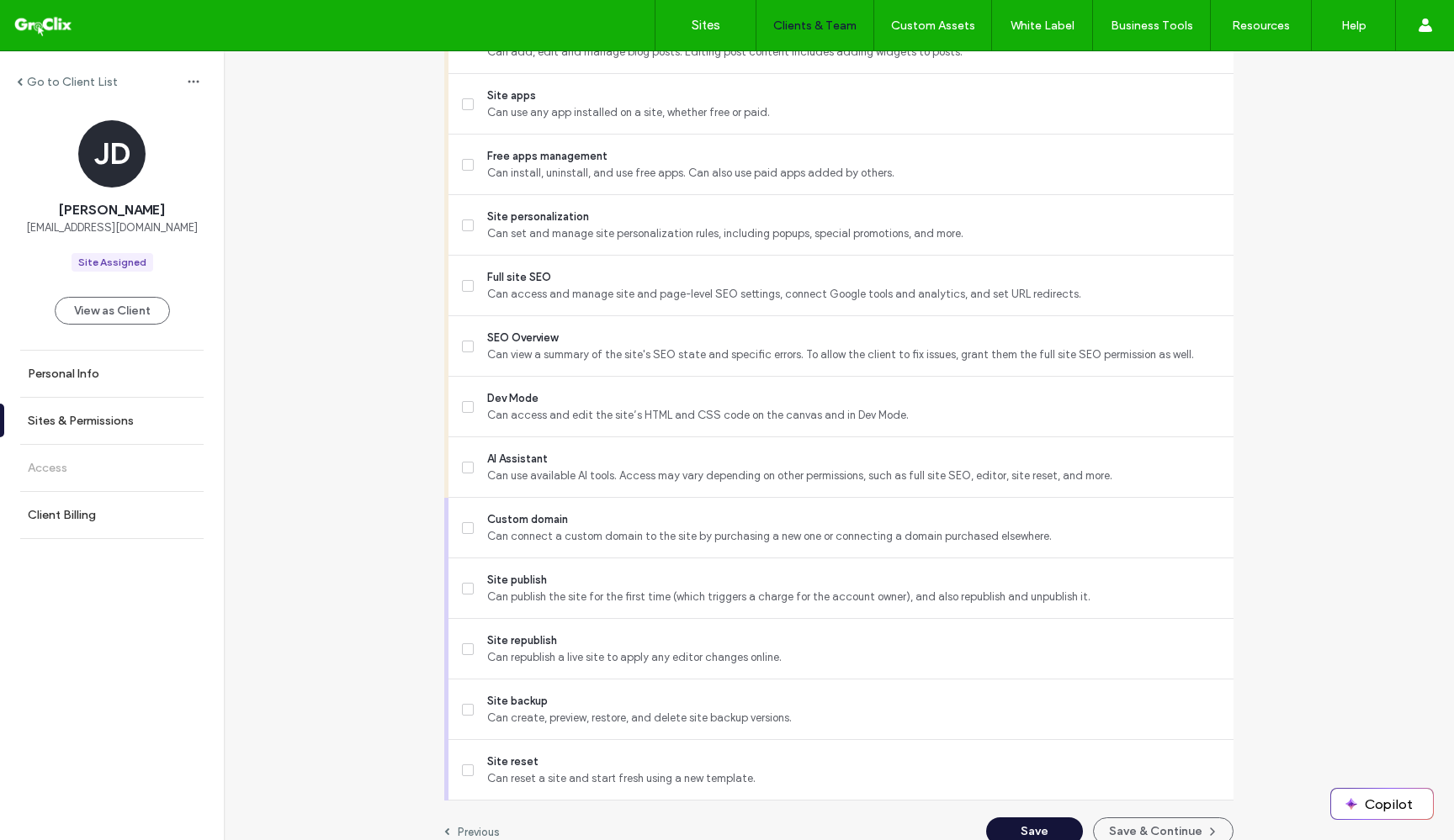
click at [1033, 826] on button "Save" at bounding box center [1034, 831] width 97 height 28
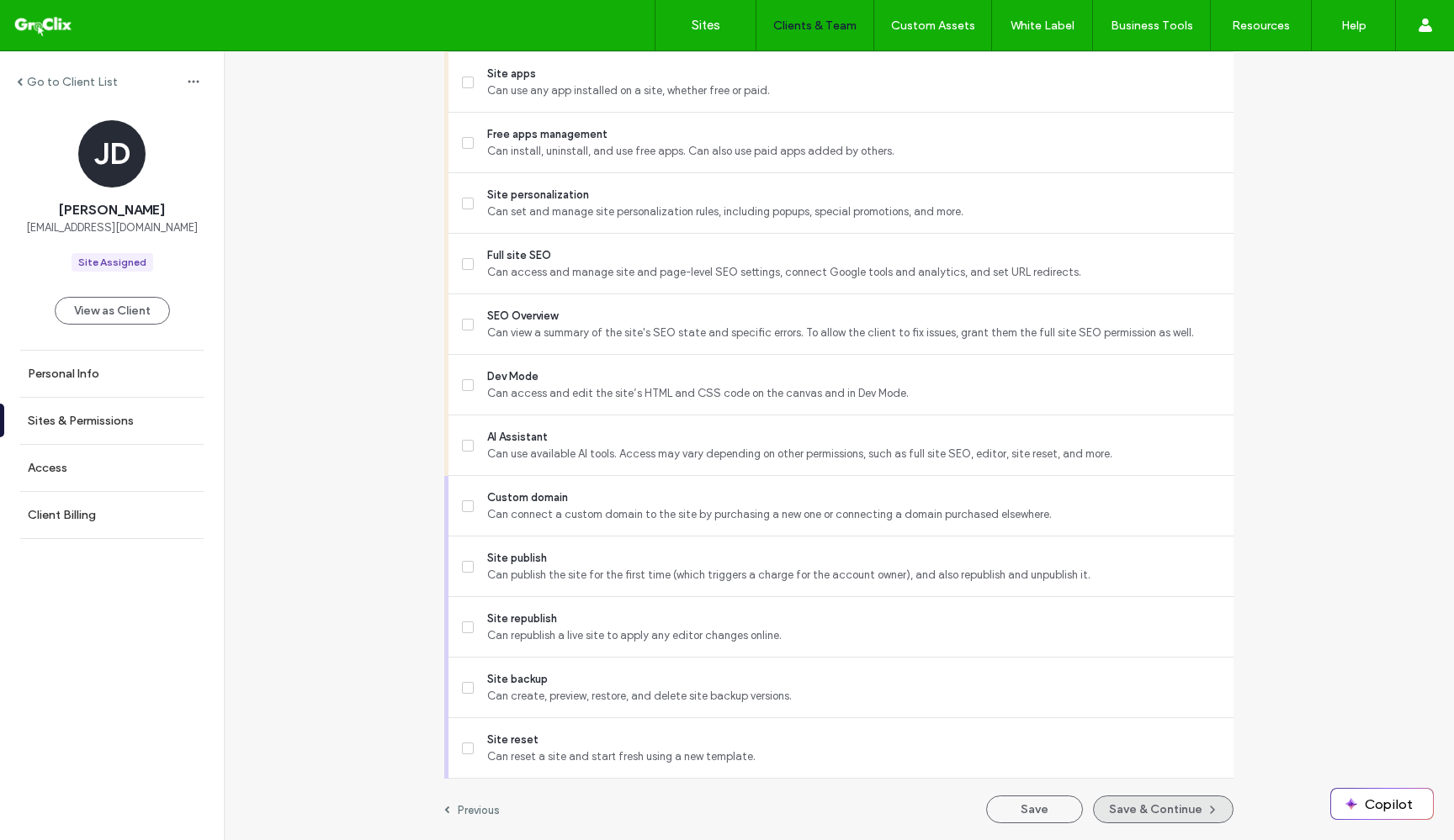
scroll to position [1216, 0]
click at [1135, 818] on button "Save & Continue" at bounding box center [1162, 809] width 141 height 28
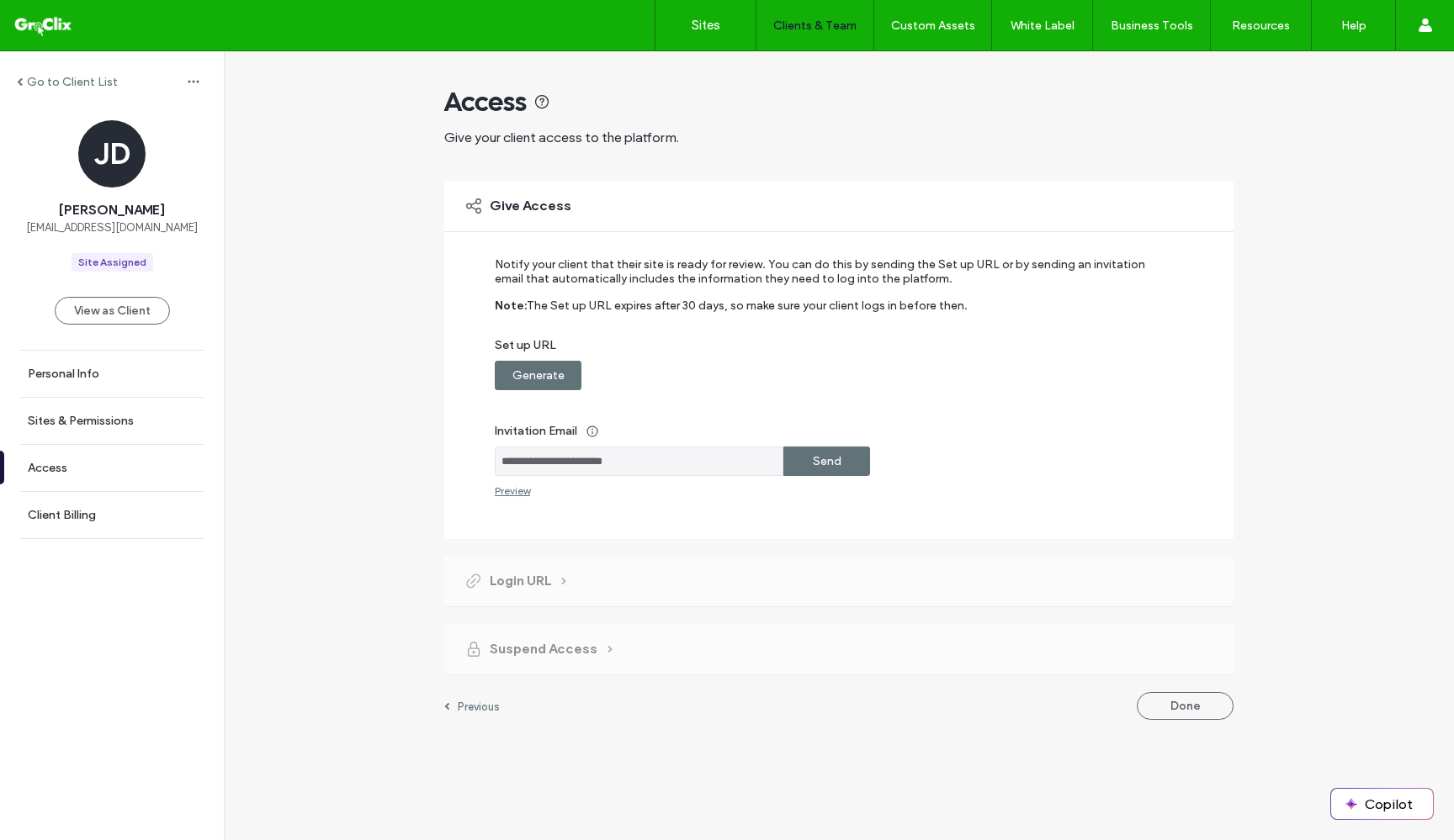
click at [503, 494] on div "Preview" at bounding box center [512, 490] width 35 height 13
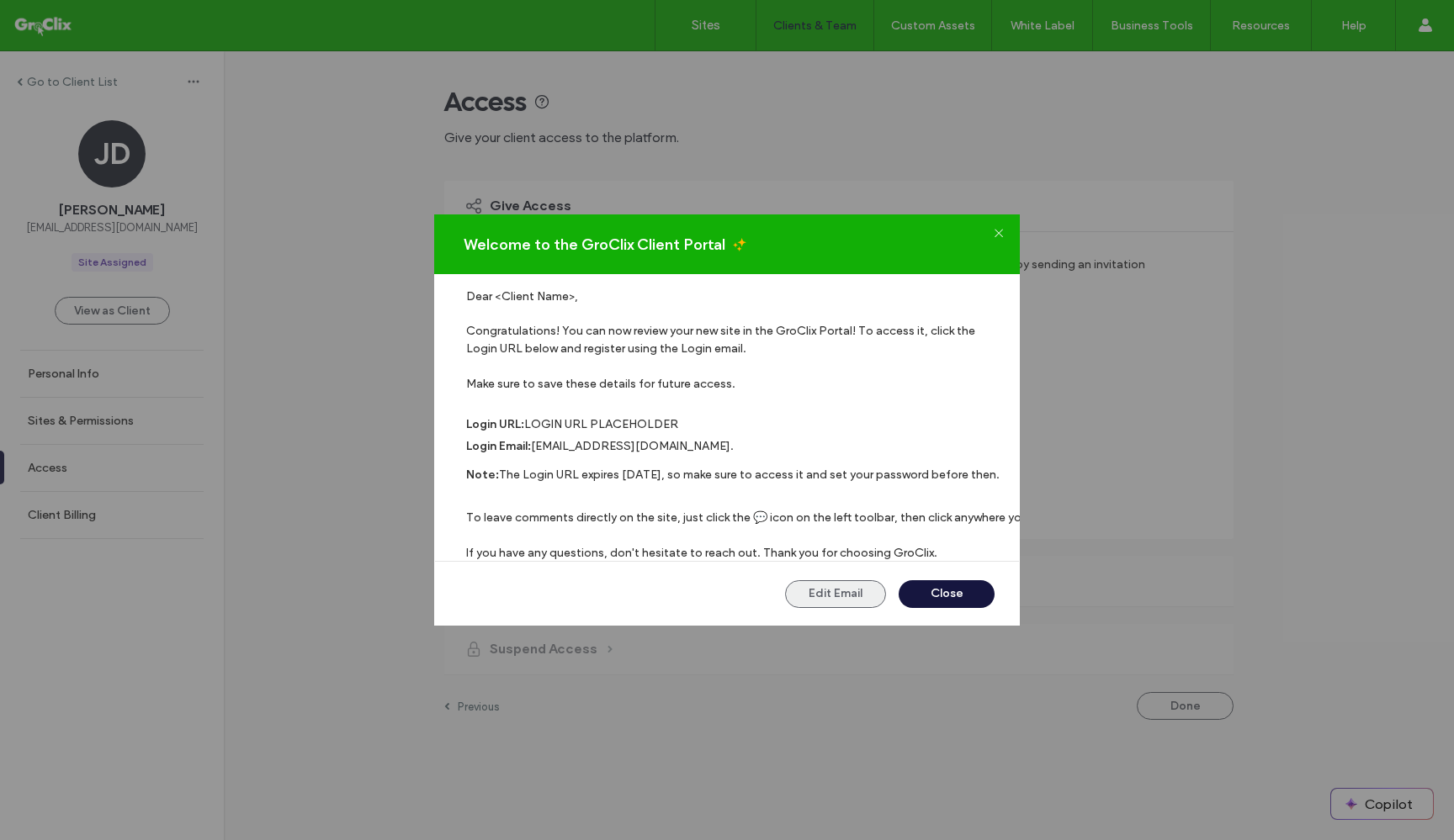
click at [844, 598] on button "Edit Email" at bounding box center [834, 594] width 101 height 28
click at [1001, 237] on icon at bounding box center [997, 232] width 10 height 10
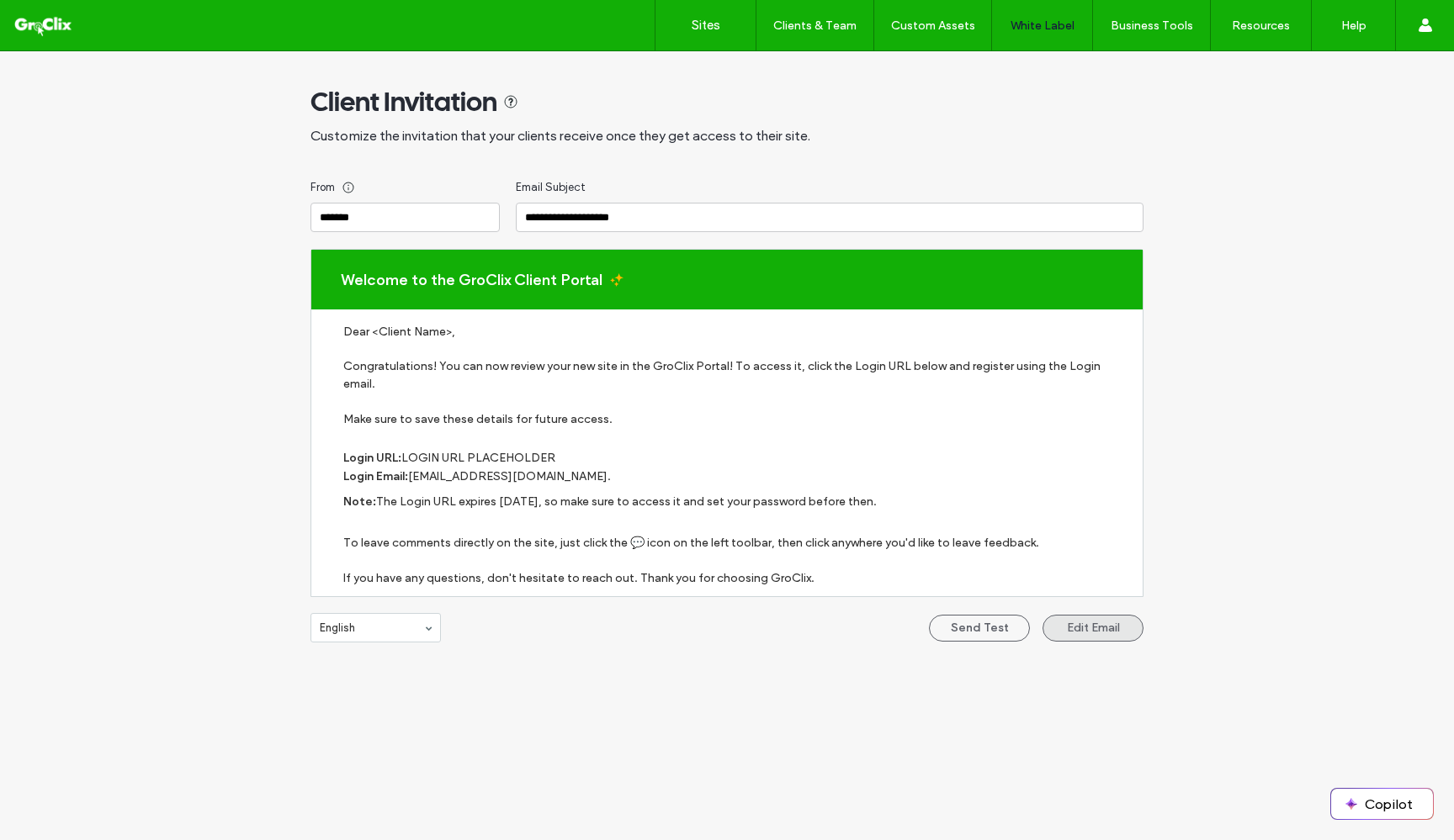
click at [1085, 620] on button "Edit Email" at bounding box center [1092, 627] width 101 height 27
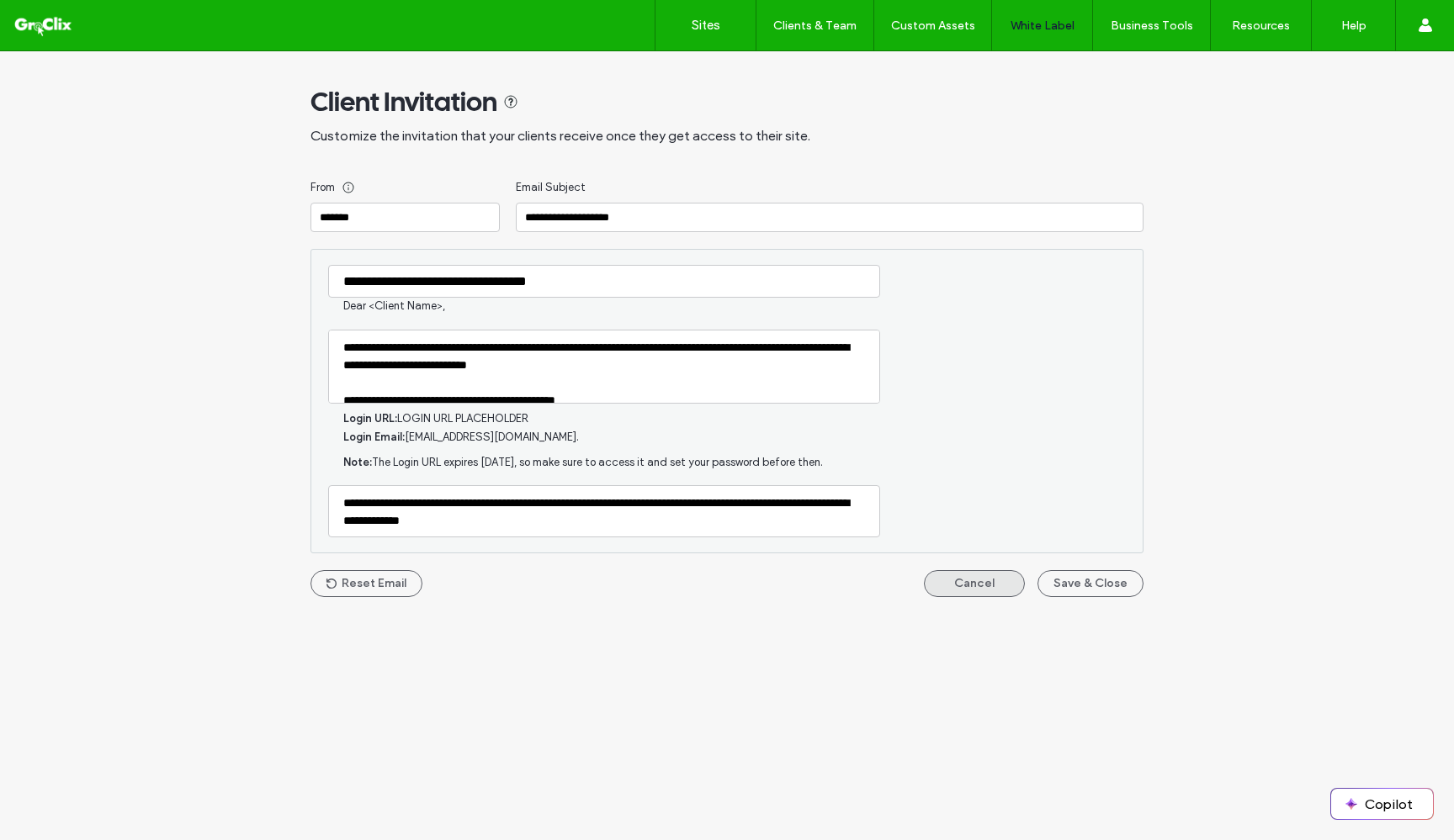
click at [973, 589] on button "Cancel" at bounding box center [973, 583] width 101 height 27
